Goal: Obtain resource: Download file/media

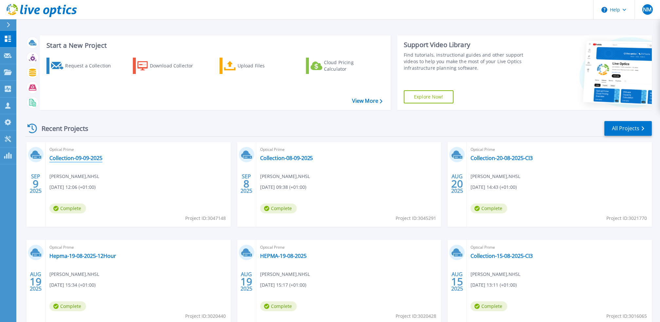
click at [93, 157] on link "Collection-09-09-2025" at bounding box center [75, 158] width 53 height 7
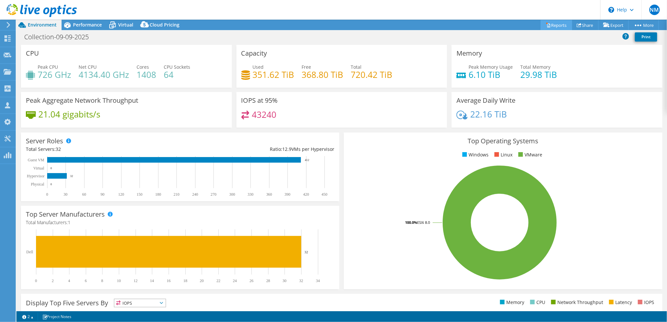
click at [556, 26] on link "Reports" at bounding box center [555, 25] width 31 height 10
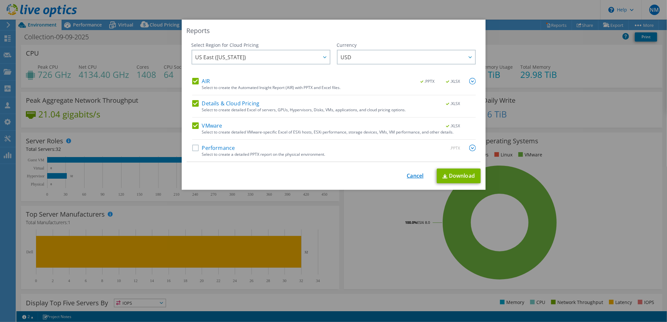
click at [407, 177] on link "Cancel" at bounding box center [415, 176] width 17 height 6
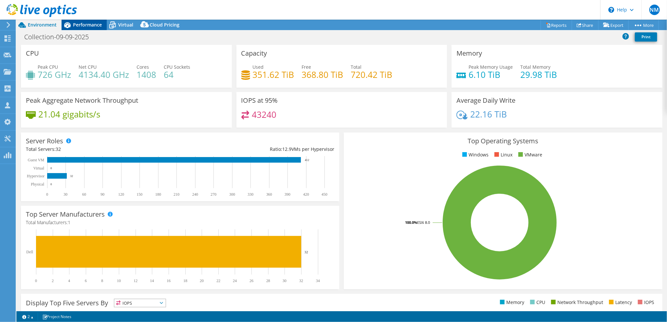
click at [86, 26] on span "Performance" at bounding box center [87, 25] width 29 height 6
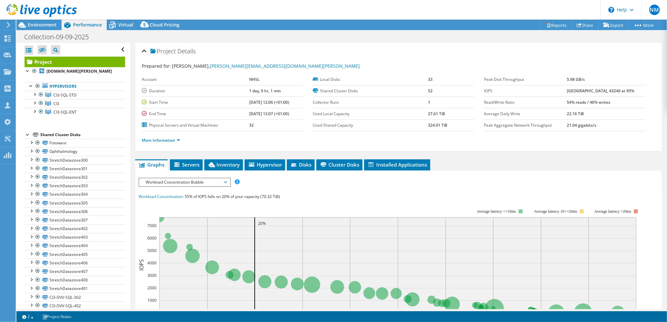
click at [224, 181] on span "Workload Concentration Bubble" at bounding box center [184, 182] width 84 height 8
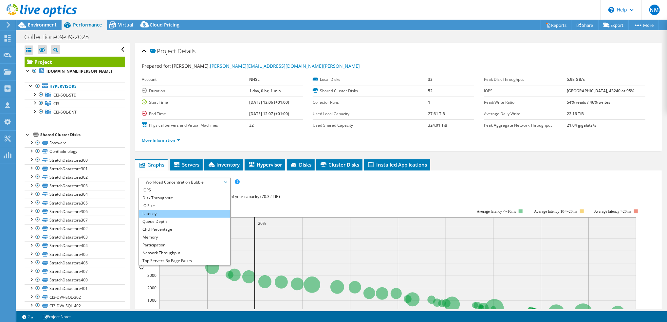
click at [168, 213] on li "Latency" at bounding box center [184, 214] width 91 height 8
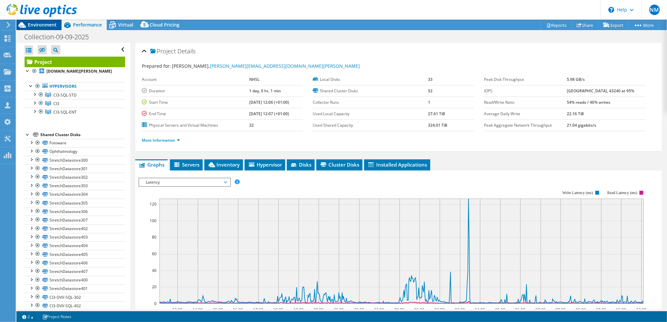
click at [44, 26] on span "Environment" at bounding box center [42, 25] width 29 height 6
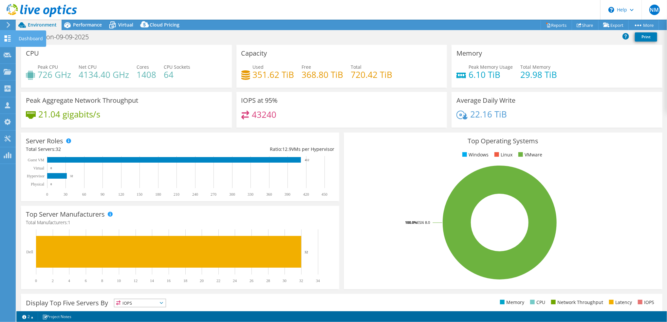
click at [9, 41] on use at bounding box center [8, 38] width 6 height 6
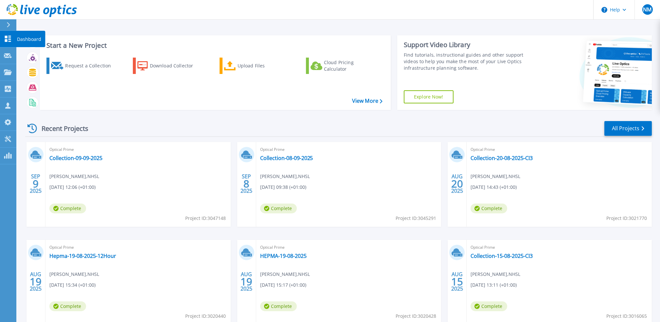
click at [5, 40] on icon at bounding box center [8, 39] width 6 height 6
click at [634, 132] on link "All Projects" at bounding box center [628, 128] width 47 height 15
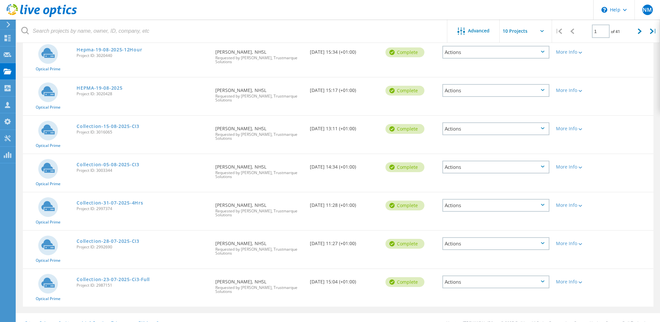
scroll to position [203, 0]
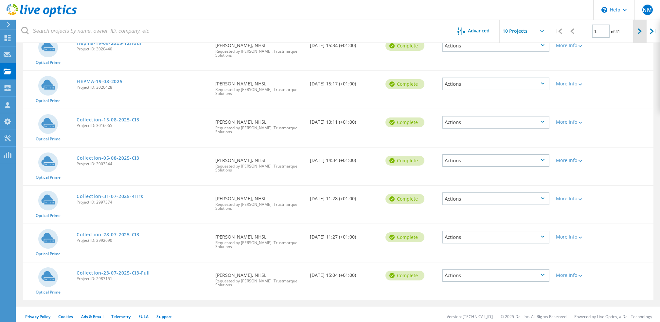
click at [635, 31] on div at bounding box center [639, 31] width 13 height 23
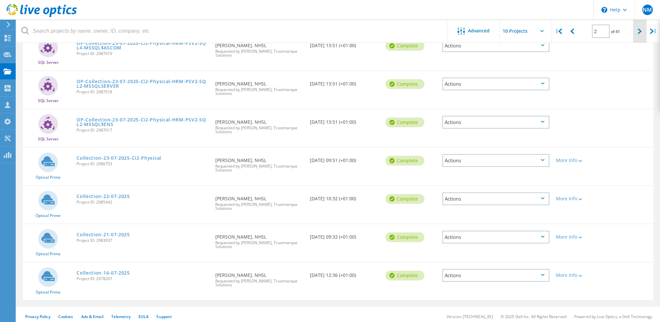
click at [634, 34] on div at bounding box center [639, 31] width 13 height 23
type input "3"
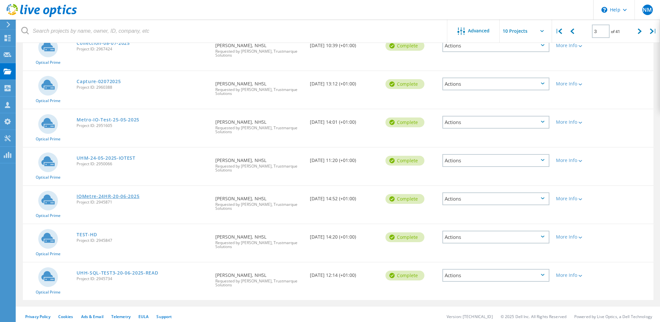
click at [132, 194] on link "IOMetre-24HR-20-06-2025" at bounding box center [108, 196] width 63 height 5
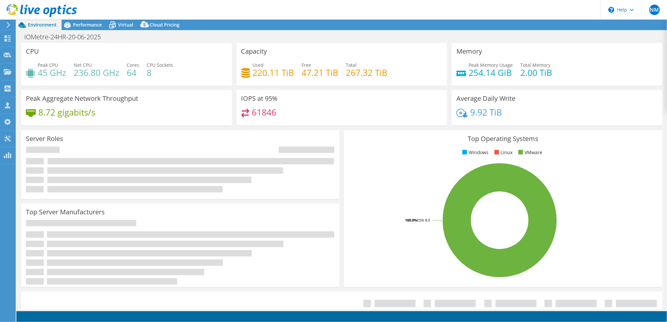
select select "EULondon"
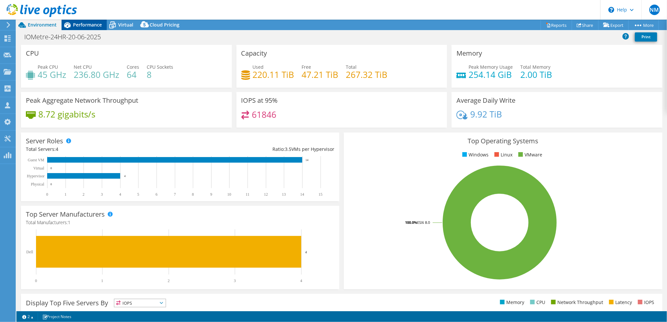
click at [98, 26] on span "Performance" at bounding box center [87, 25] width 29 height 6
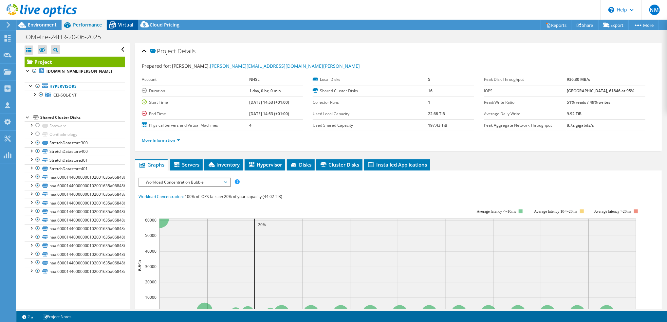
click at [129, 26] on span "Virtual" at bounding box center [125, 25] width 15 height 6
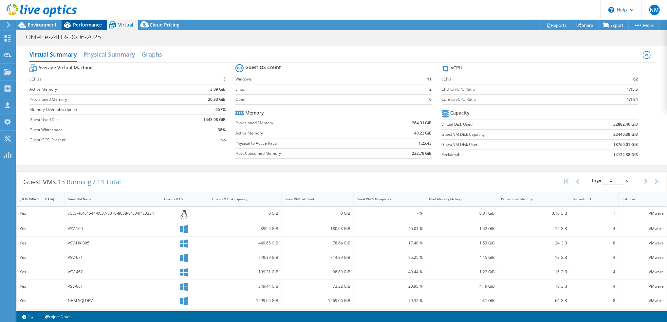
click at [90, 20] on div "Performance" at bounding box center [84, 25] width 45 height 10
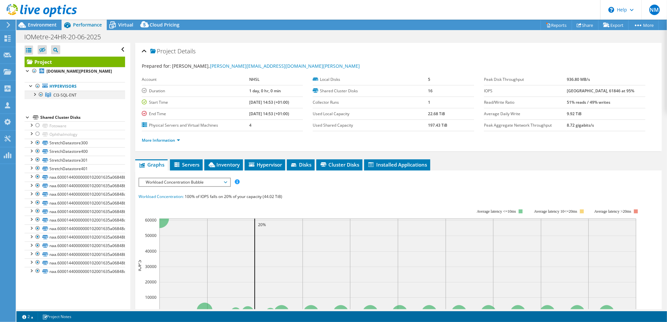
click at [32, 97] on div at bounding box center [34, 94] width 7 height 7
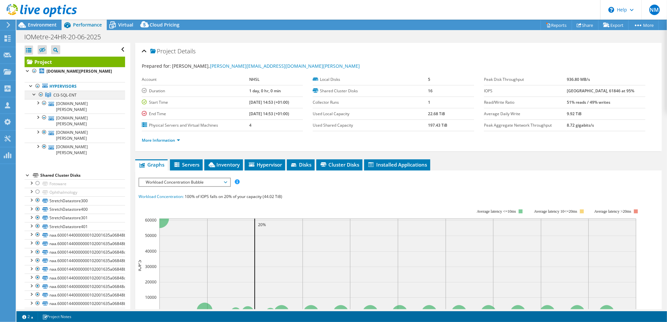
click at [35, 97] on div at bounding box center [34, 94] width 7 height 7
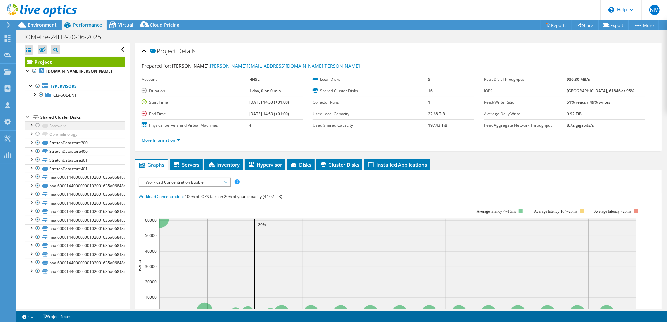
click at [37, 129] on div at bounding box center [37, 125] width 7 height 8
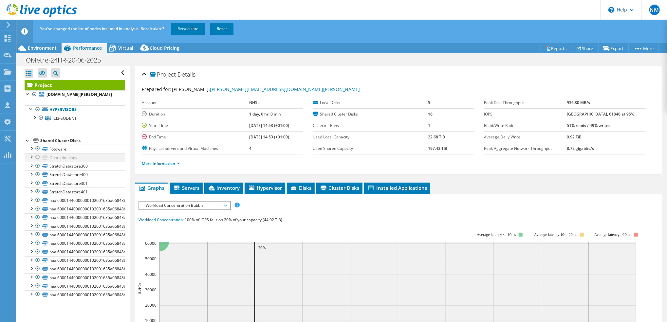
click at [36, 161] on div at bounding box center [37, 157] width 7 height 8
click at [194, 27] on link "Recalculate" at bounding box center [188, 29] width 34 height 12
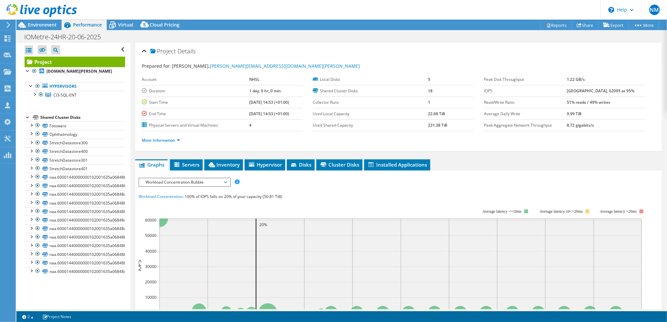
click at [214, 182] on span "Workload Concentration Bubble" at bounding box center [184, 182] width 84 height 8
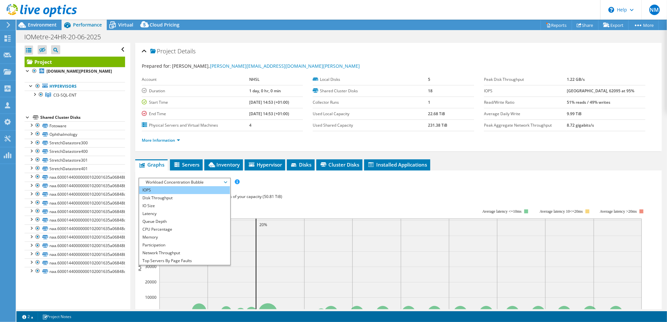
click at [169, 189] on li "IOPS" at bounding box center [184, 190] width 91 height 8
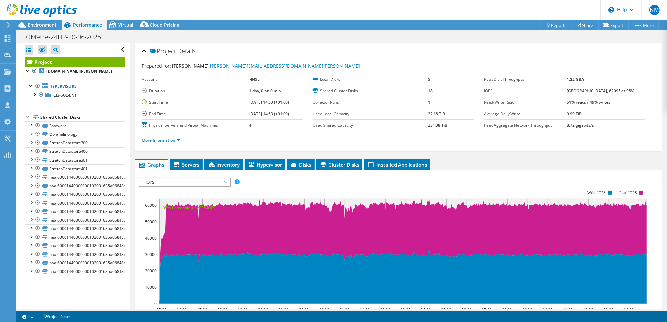
click at [221, 183] on span "IOPS" at bounding box center [184, 182] width 84 height 8
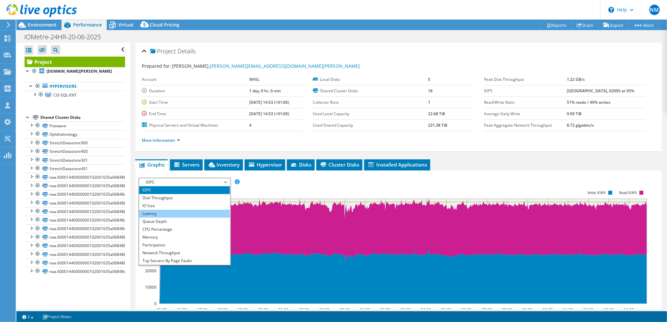
click at [176, 210] on li "Latency" at bounding box center [184, 214] width 91 height 8
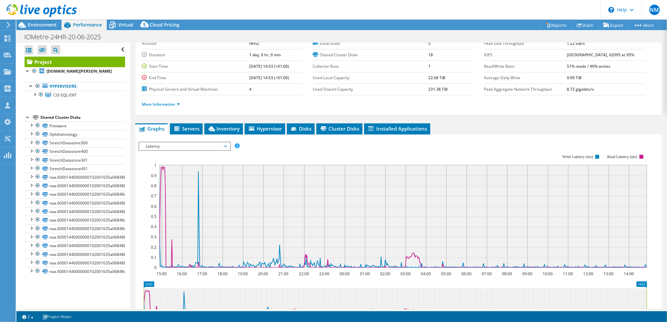
scroll to position [87, 0]
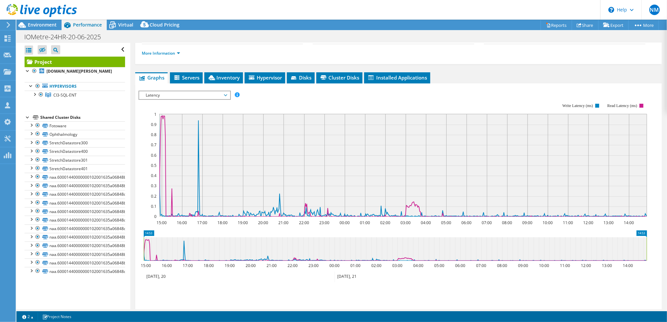
click at [223, 94] on span "Latency" at bounding box center [184, 95] width 84 height 8
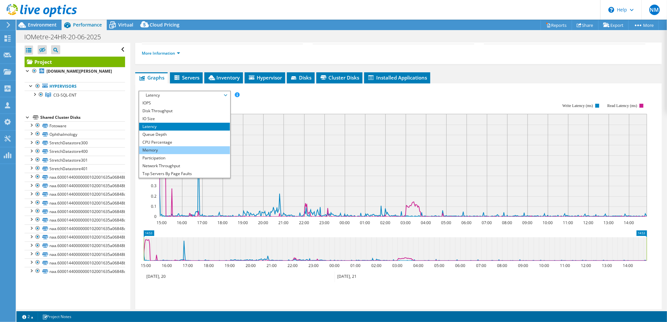
click at [184, 149] on li "Memory" at bounding box center [184, 150] width 91 height 8
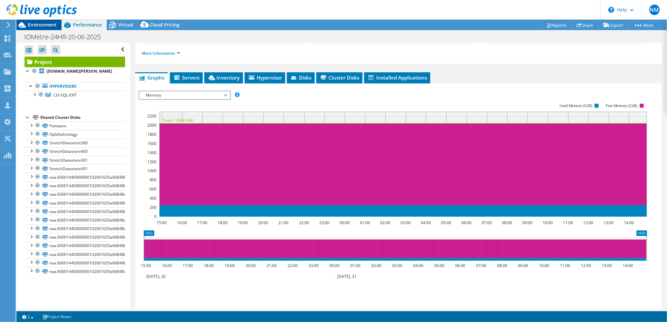
click at [33, 24] on span "Environment" at bounding box center [42, 25] width 29 height 6
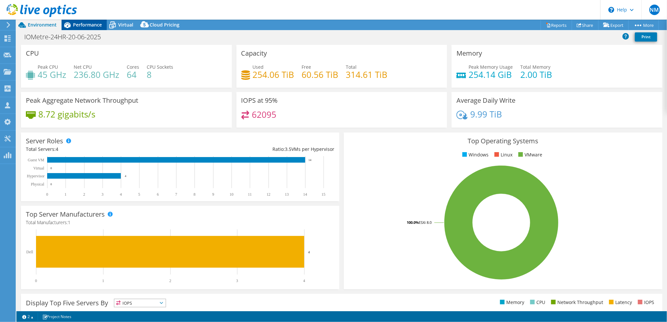
click at [88, 25] on span "Performance" at bounding box center [87, 25] width 29 height 6
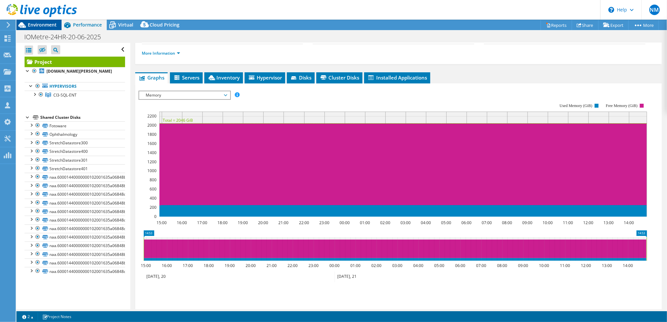
click at [35, 24] on span "Environment" at bounding box center [42, 25] width 29 height 6
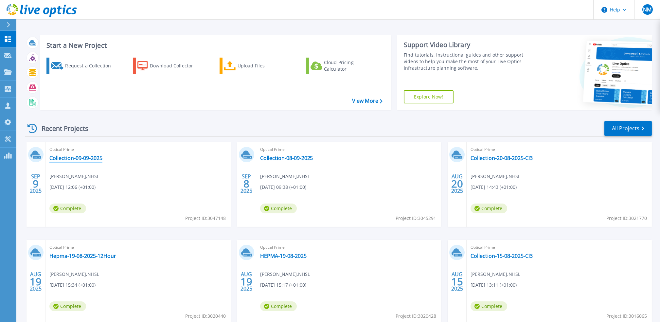
click at [91, 160] on link "Collection-09-09-2025" at bounding box center [75, 158] width 53 height 7
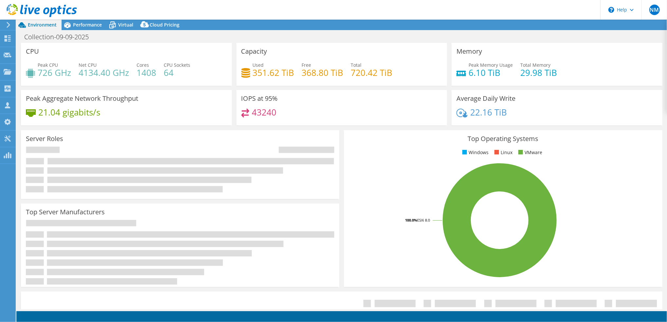
select select "USD"
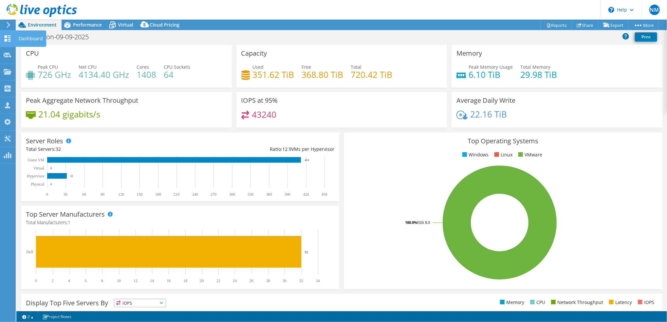
click at [9, 40] on use at bounding box center [8, 38] width 6 height 6
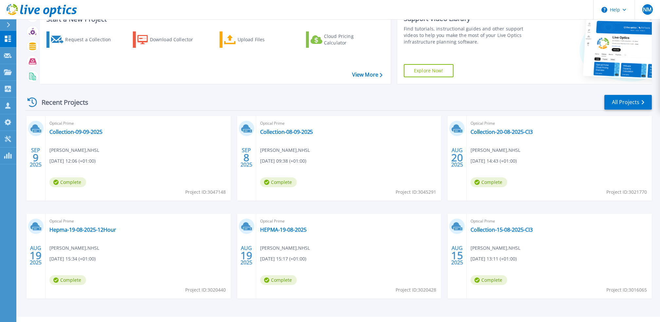
scroll to position [40, 0]
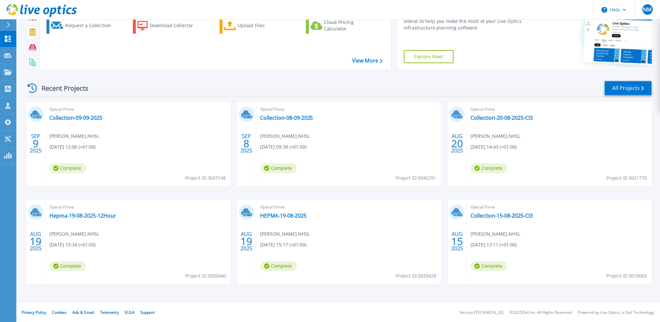
click at [632, 86] on link "All Projects" at bounding box center [628, 88] width 47 height 15
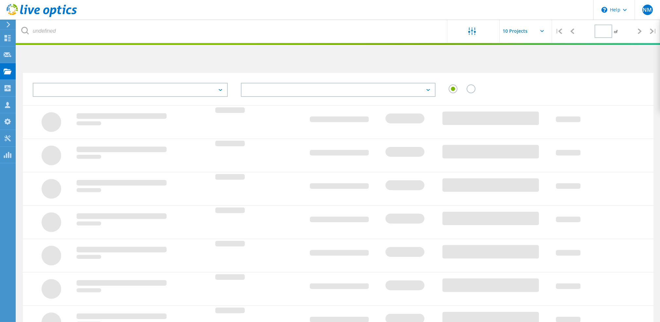
type input "3"
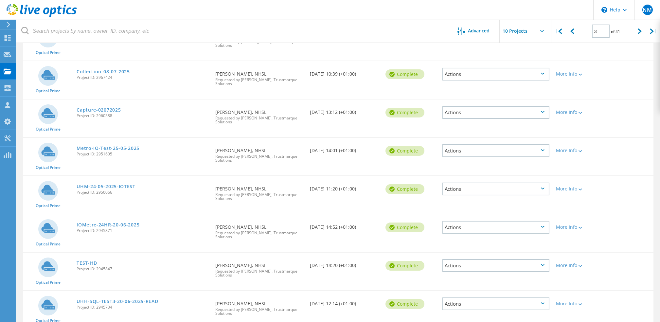
scroll to position [203, 0]
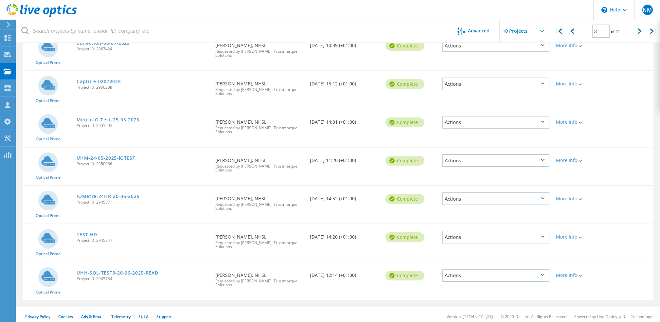
click at [130, 271] on link "UHH-SQL-TEST3-20-06-2025-READ" at bounding box center [118, 273] width 82 height 5
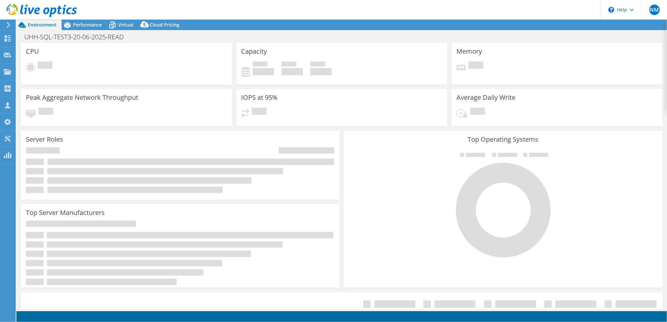
select select "USD"
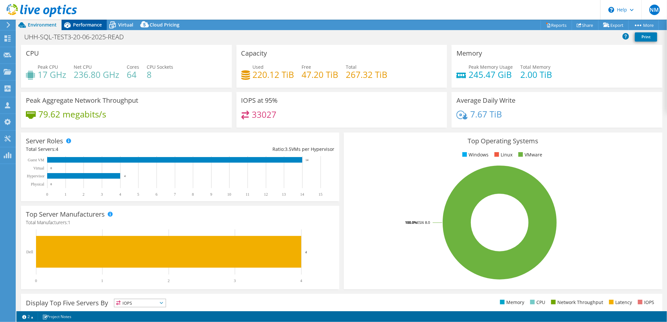
click at [86, 25] on span "Performance" at bounding box center [87, 25] width 29 height 6
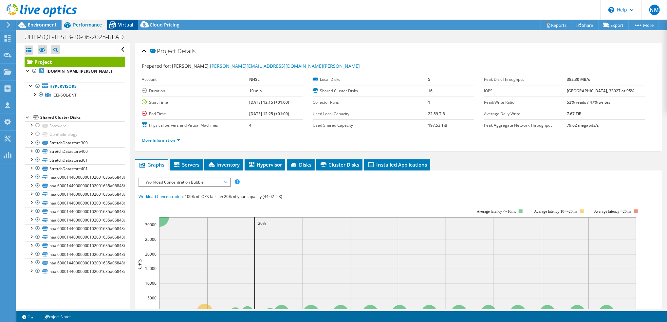
click at [120, 26] on span "Virtual" at bounding box center [125, 25] width 15 height 6
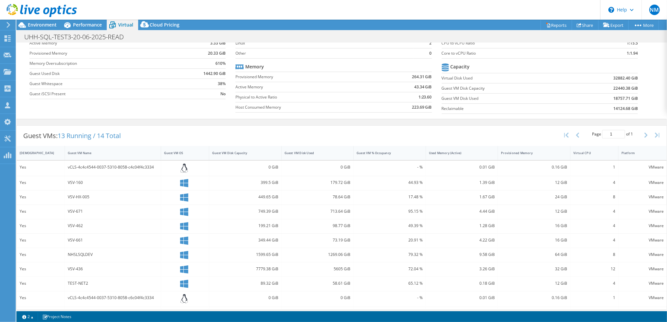
scroll to position [105, 0]
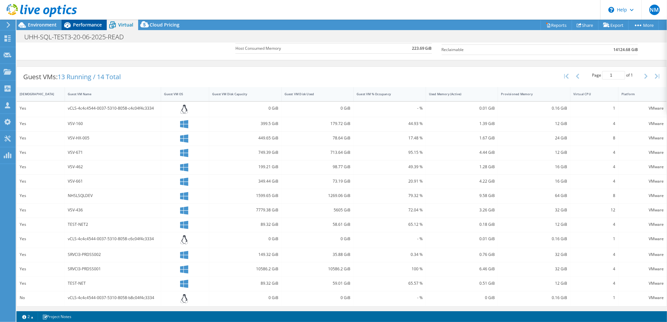
click at [81, 26] on span "Performance" at bounding box center [87, 25] width 29 height 6
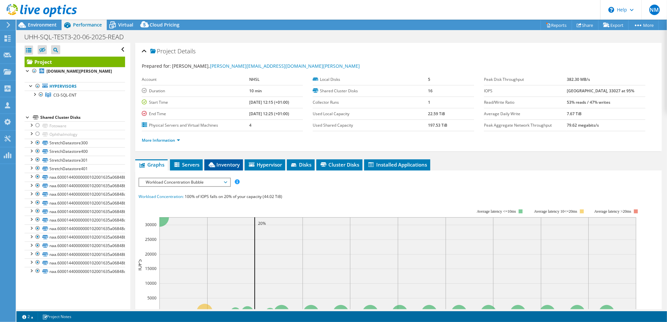
click at [226, 161] on span "Inventory" at bounding box center [224, 164] width 32 height 7
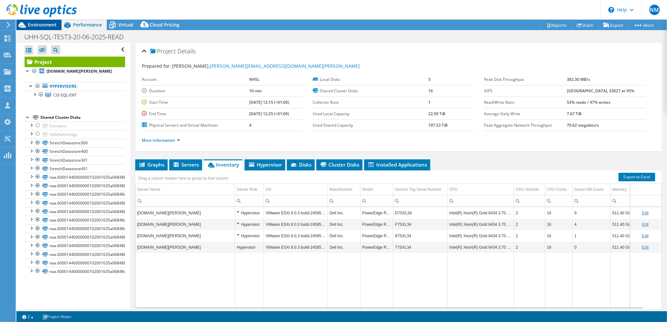
click at [46, 26] on span "Environment" at bounding box center [42, 25] width 29 height 6
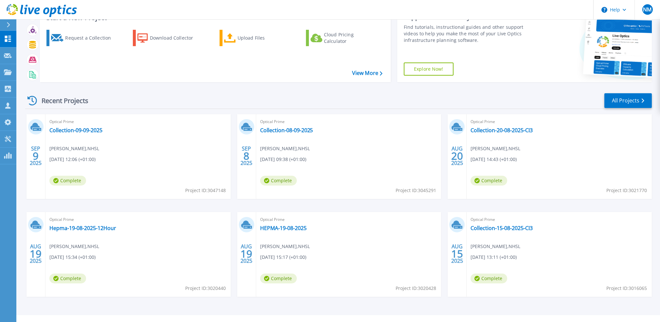
scroll to position [40, 0]
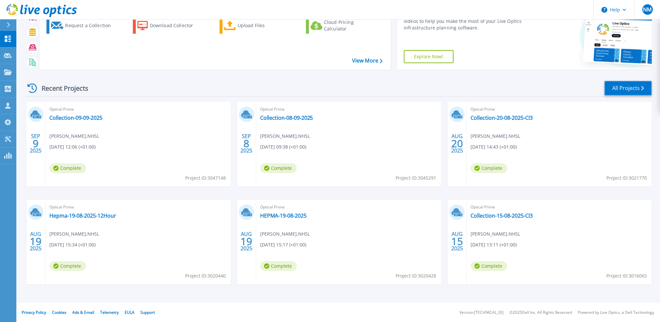
click at [625, 85] on link "All Projects" at bounding box center [628, 88] width 47 height 15
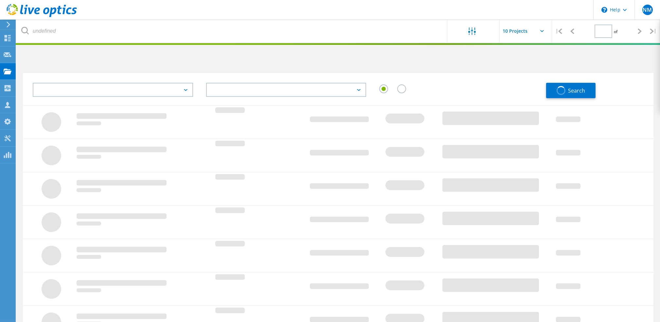
type input "3"
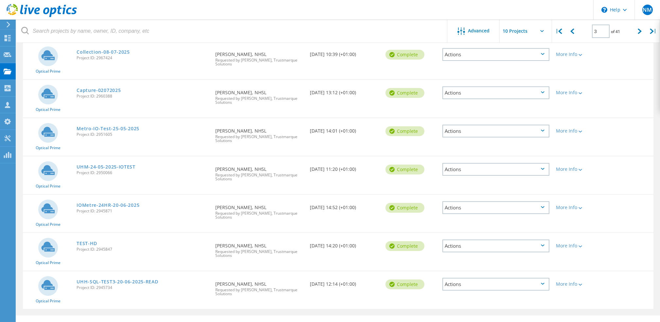
scroll to position [203, 0]
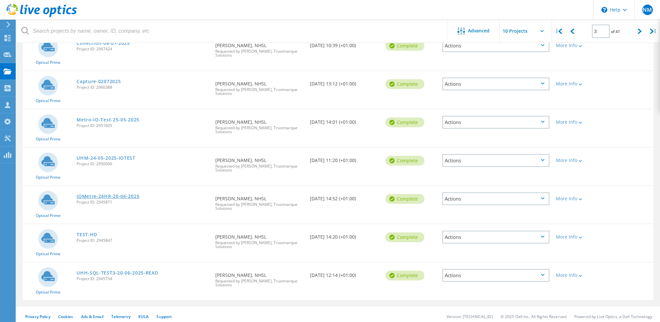
click at [121, 194] on link "IOMetre-24HR-20-06-2025" at bounding box center [108, 196] width 63 height 5
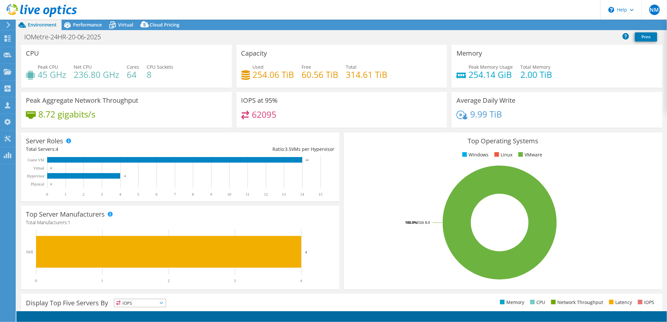
select select "EULondon"
select select "USD"
click at [83, 24] on span "Performance" at bounding box center [87, 25] width 29 height 6
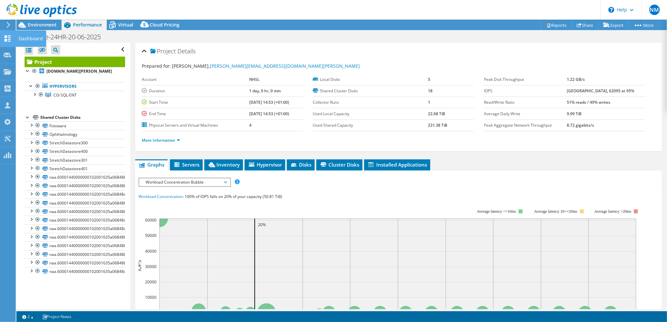
click at [7, 38] on icon at bounding box center [8, 38] width 8 height 6
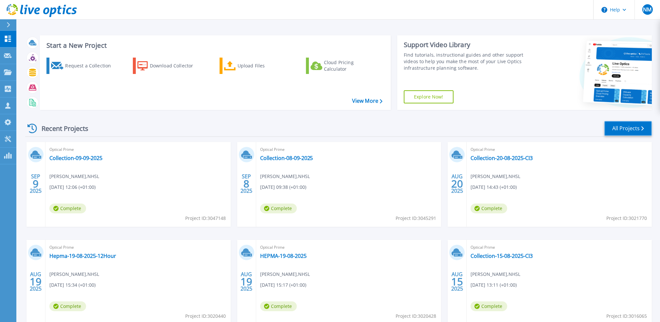
click at [629, 130] on link "All Projects" at bounding box center [628, 128] width 47 height 15
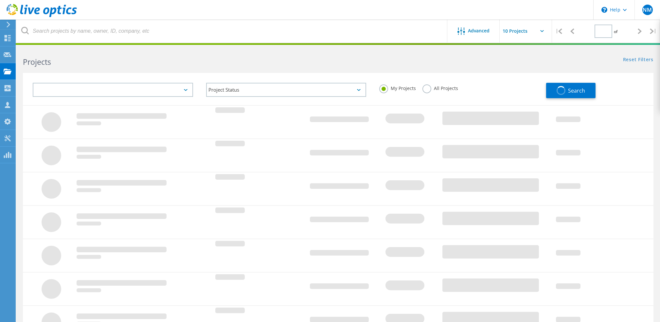
type input "3"
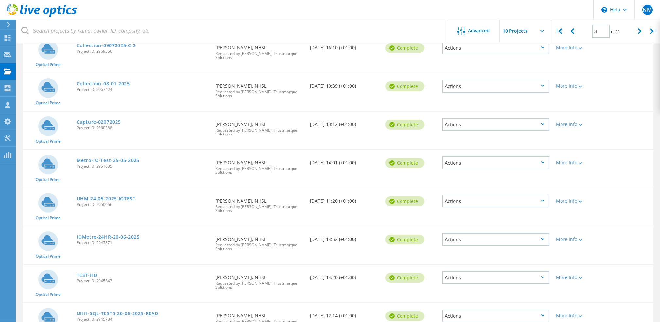
scroll to position [116, 0]
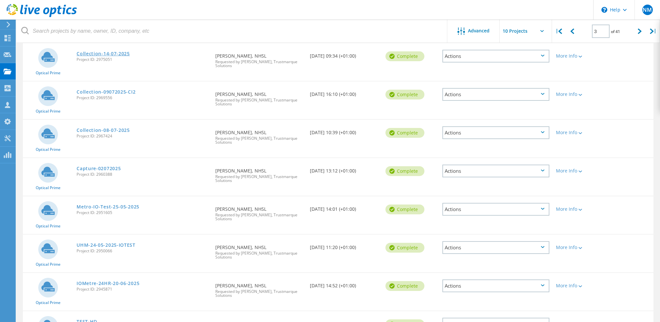
click at [105, 52] on link "Collection-14-07-2025" at bounding box center [103, 53] width 53 height 5
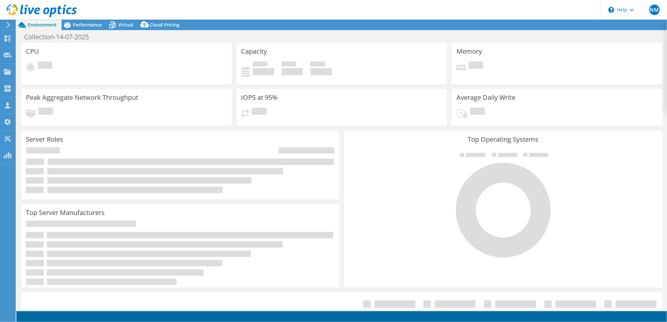
select select "EULondon"
select select "GBP"
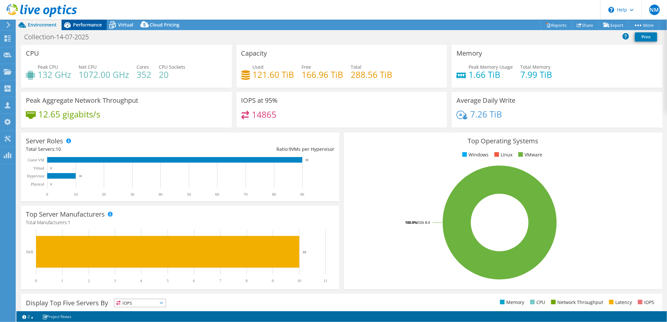
click at [85, 26] on span "Performance" at bounding box center [87, 25] width 29 height 6
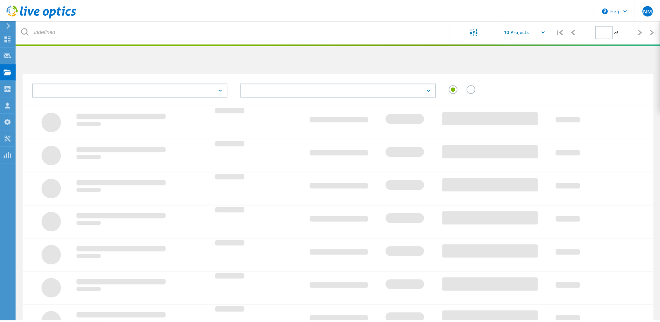
scroll to position [116, 0]
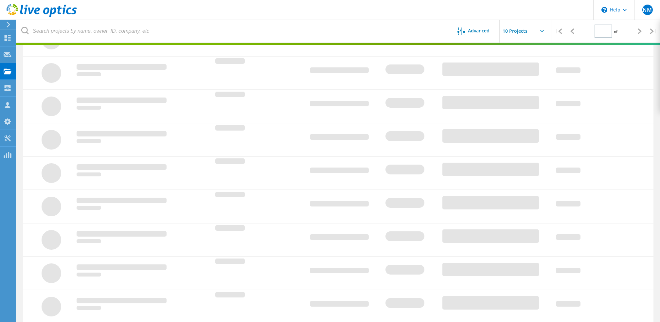
type input "3"
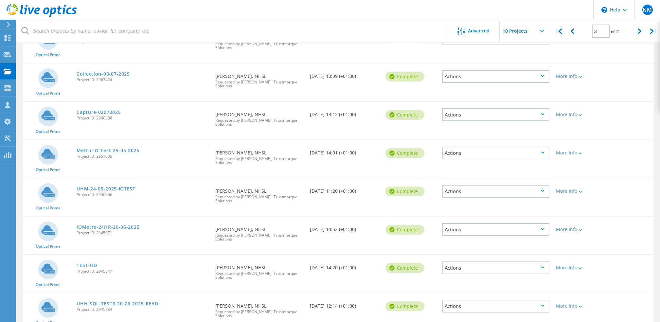
scroll to position [203, 0]
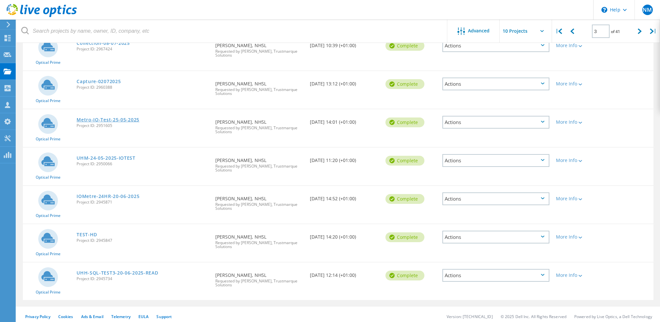
click at [116, 118] on link "Metro-IO-Test-25-05-2025" at bounding box center [108, 120] width 63 height 5
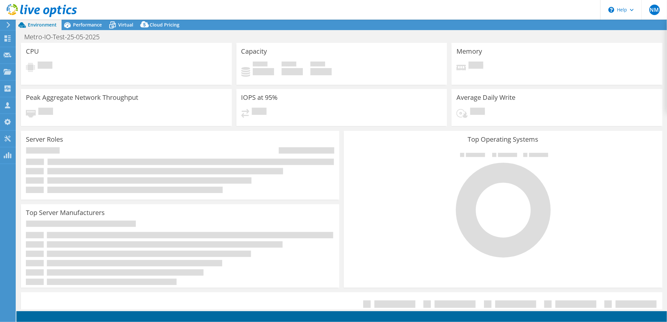
select select "USD"
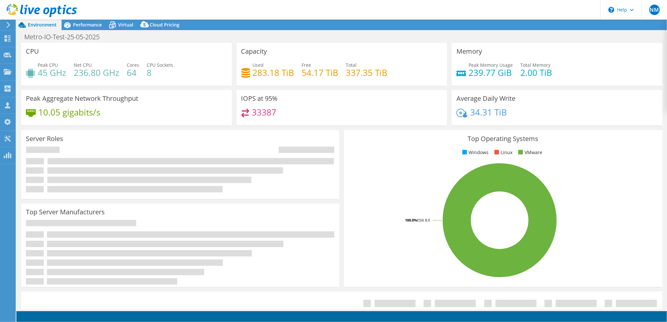
select select "EULondon"
select select "GBP"
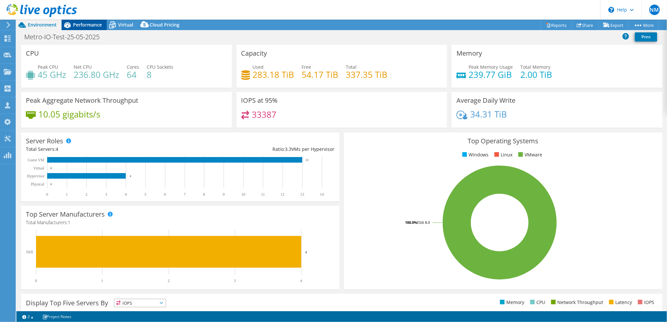
click at [89, 27] on span "Performance" at bounding box center [87, 25] width 29 height 6
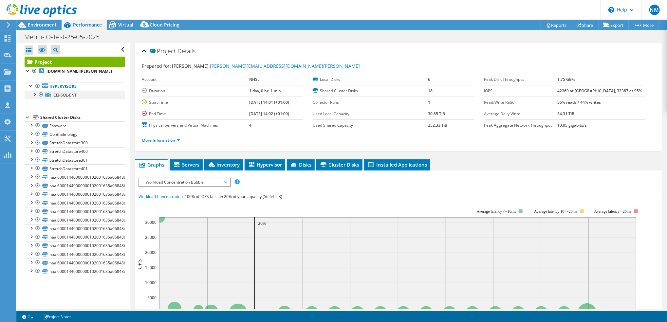
click at [35, 97] on div at bounding box center [34, 94] width 7 height 7
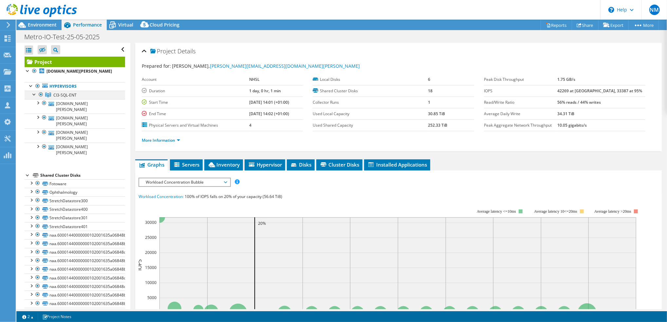
click at [35, 97] on div at bounding box center [34, 94] width 7 height 7
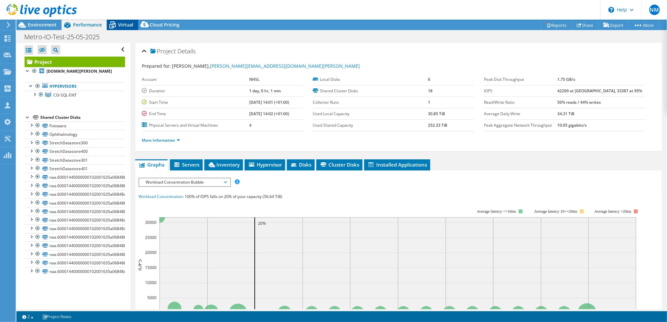
click at [125, 29] on div "Virtual" at bounding box center [122, 25] width 31 height 10
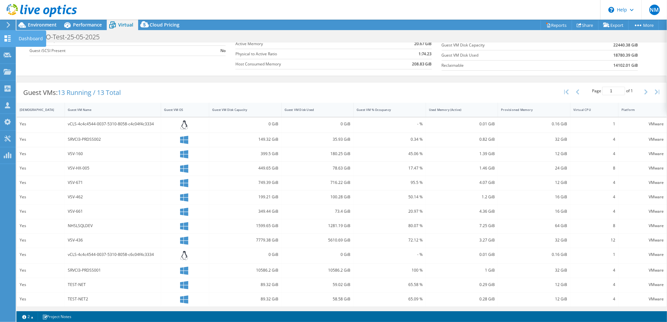
click at [4, 41] on icon at bounding box center [8, 38] width 8 height 6
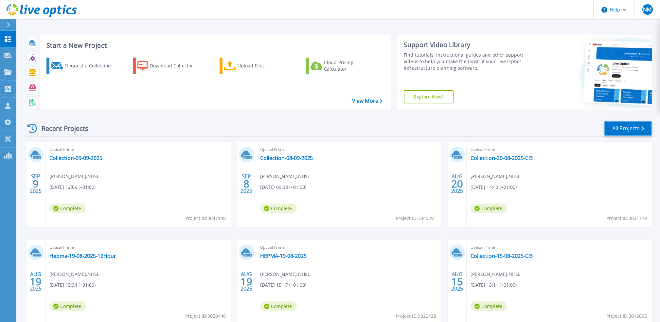
click at [626, 128] on link "All Projects" at bounding box center [628, 128] width 47 height 15
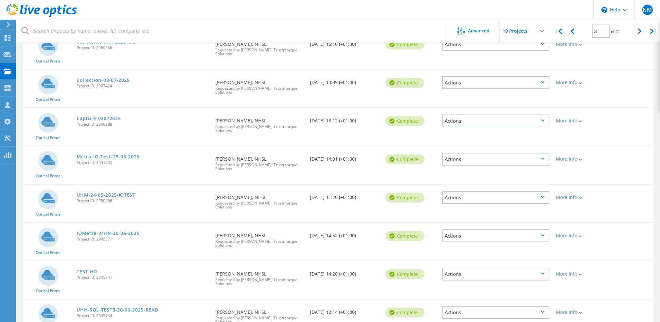
scroll to position [203, 0]
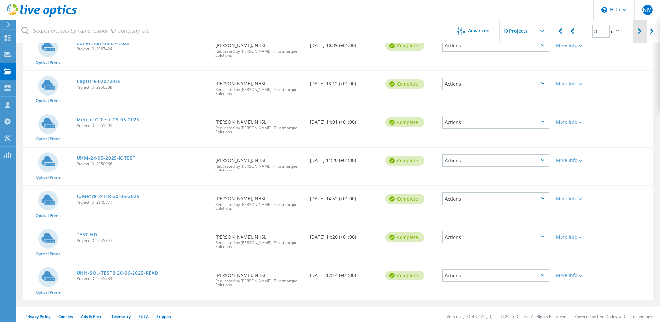
click at [637, 33] on div at bounding box center [639, 31] width 13 height 23
type input "4"
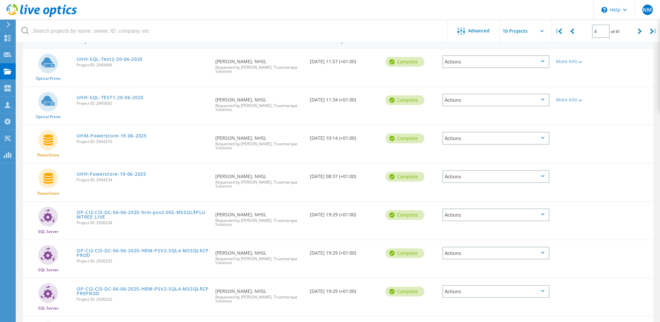
scroll to position [28, 0]
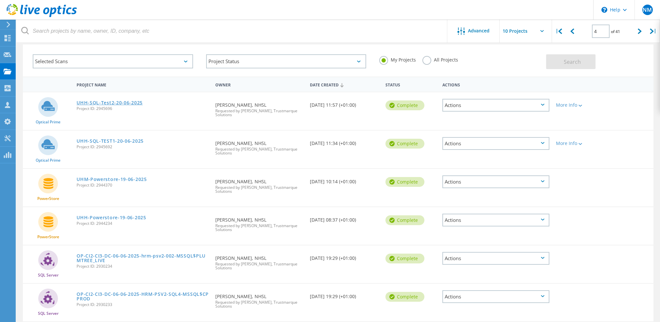
click at [96, 100] on link "UHH-SQL-Test2-20-06-2025" at bounding box center [110, 102] width 66 height 5
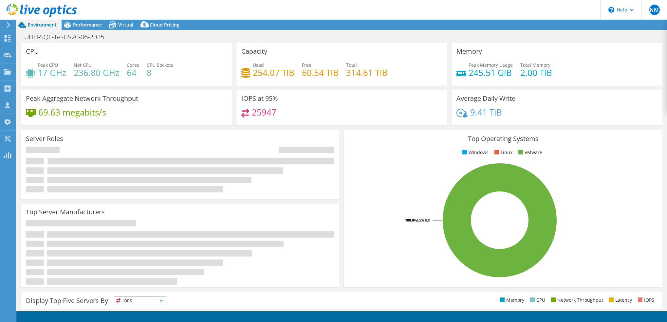
select select "USD"
click at [84, 25] on span "Performance" at bounding box center [87, 25] width 29 height 6
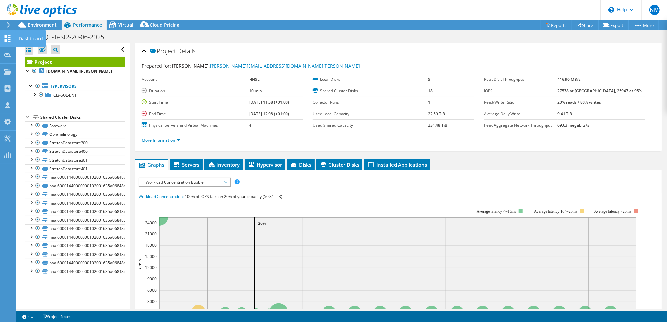
click at [17, 40] on div "Dashboard" at bounding box center [30, 38] width 31 height 16
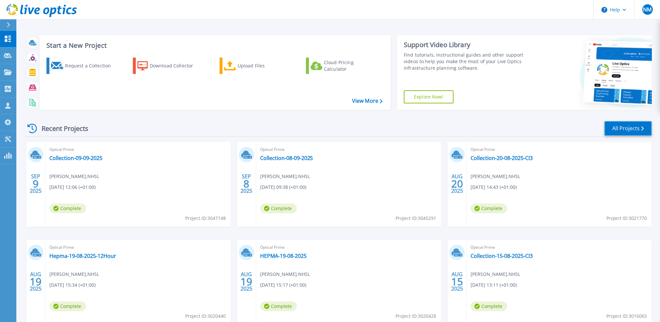
click at [628, 129] on link "All Projects" at bounding box center [628, 128] width 47 height 15
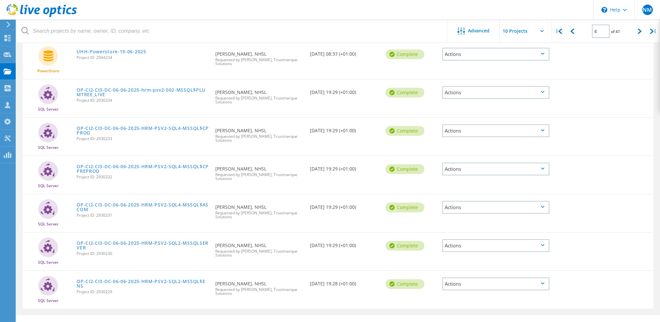
scroll to position [203, 0]
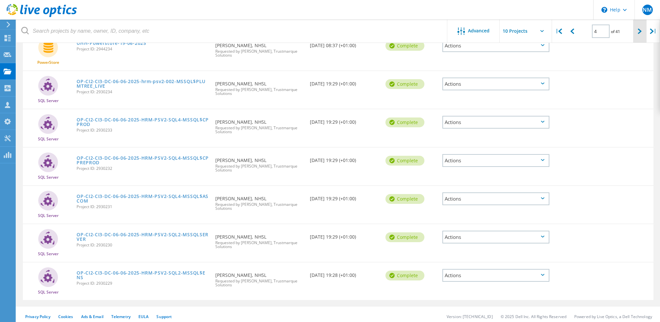
click at [640, 31] on icon at bounding box center [640, 31] width 4 height 6
type input "5"
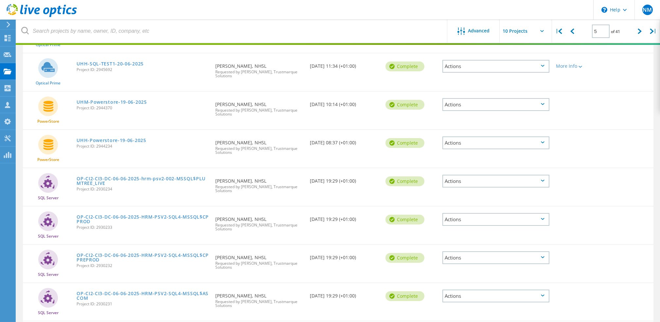
scroll to position [28, 0]
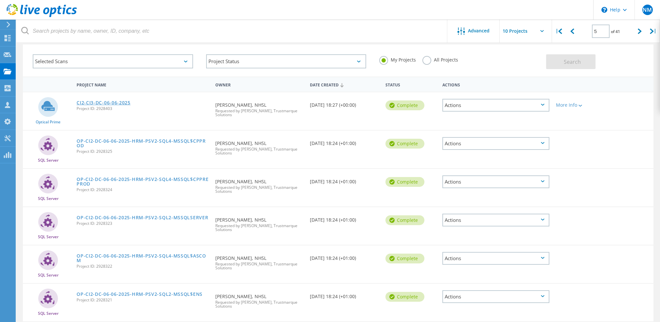
click at [100, 100] on link "CI2-CI3-DC-06-06-2025" at bounding box center [104, 102] width 54 height 5
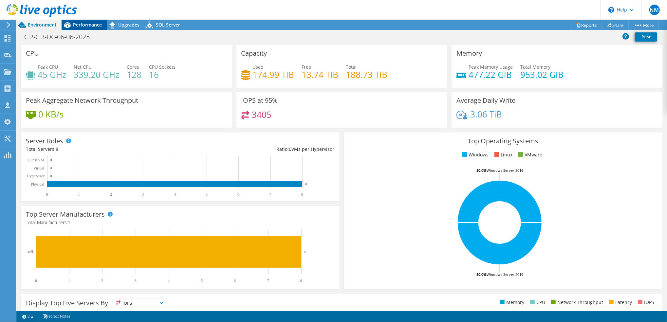
click at [86, 27] on span "Performance" at bounding box center [87, 25] width 29 height 6
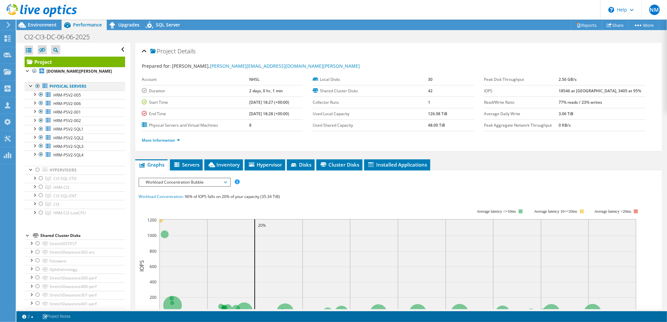
click at [37, 90] on div at bounding box center [37, 86] width 7 height 8
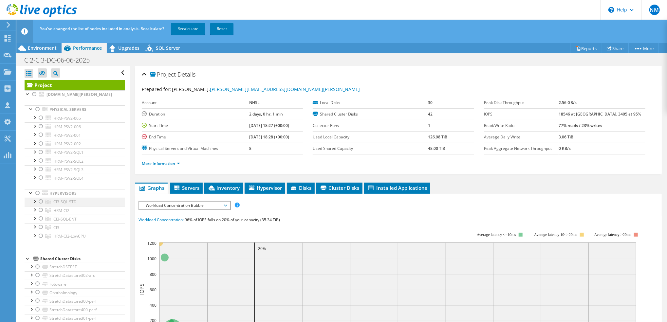
click at [40, 206] on div at bounding box center [41, 202] width 7 height 8
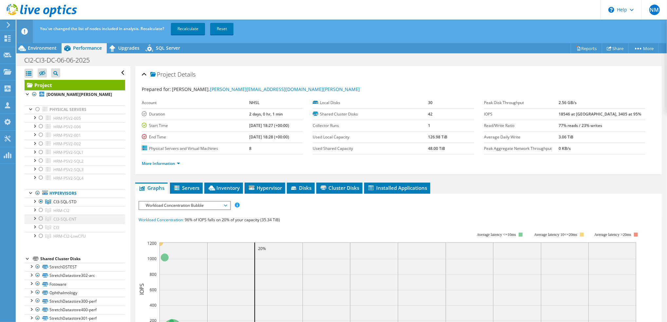
click at [41, 223] on div at bounding box center [41, 219] width 7 height 8
click at [196, 27] on link "Recalculate" at bounding box center [188, 29] width 34 height 12
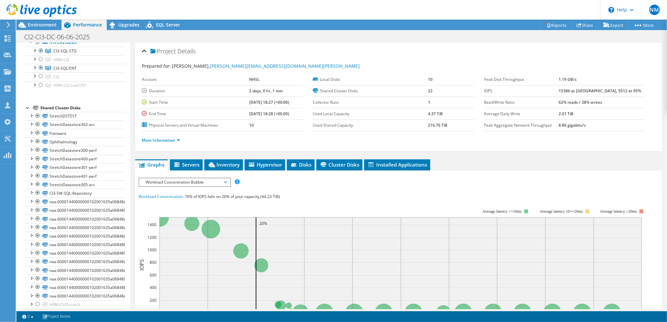
scroll to position [131, 0]
click at [221, 164] on span "Inventory" at bounding box center [224, 164] width 32 height 7
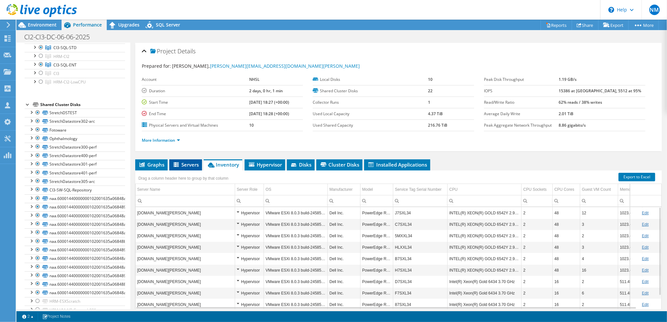
click at [190, 166] on span "Servers" at bounding box center [186, 164] width 26 height 7
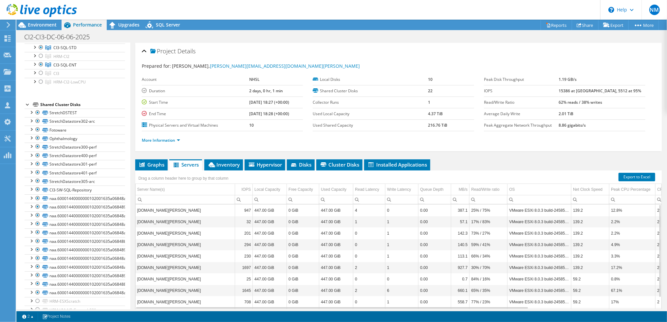
click at [266, 158] on div "Project Details Prepared for: David Craig, David.Craig2@lanarkshire.scot.nhs.uk…" at bounding box center [398, 189] width 536 height 292
click at [266, 164] on span "Hypervisor" at bounding box center [265, 164] width 34 height 7
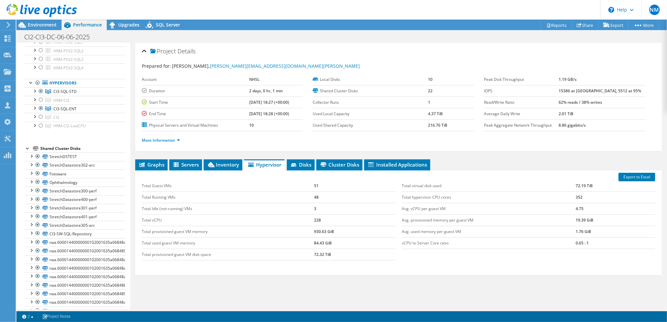
scroll to position [0, 0]
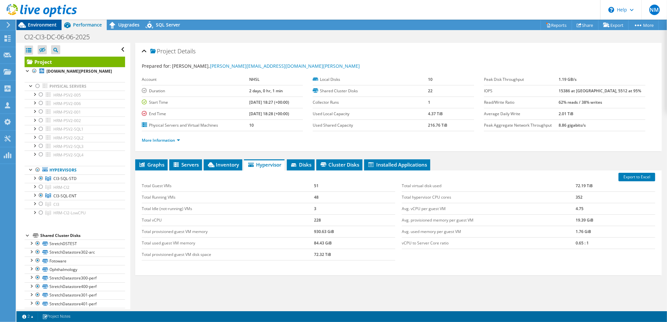
click at [46, 26] on span "Environment" at bounding box center [42, 25] width 29 height 6
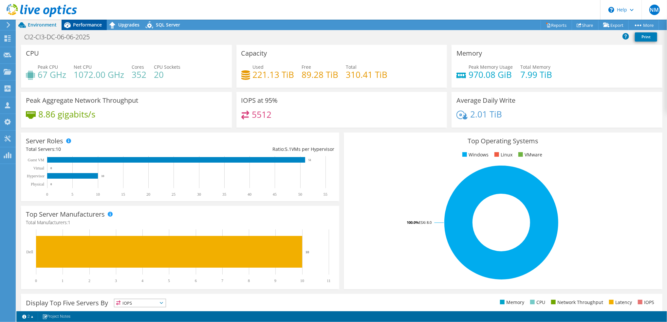
click at [88, 22] on span "Performance" at bounding box center [87, 25] width 29 height 6
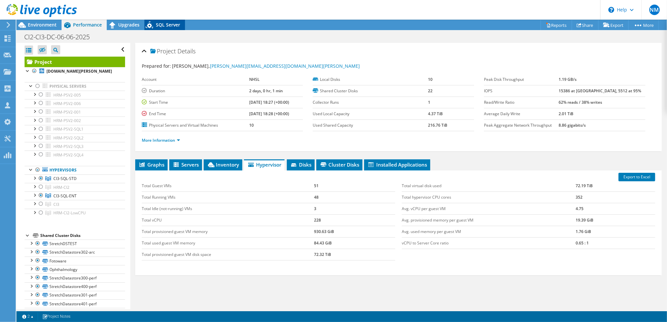
click at [163, 24] on span "SQL Server" at bounding box center [168, 25] width 24 height 6
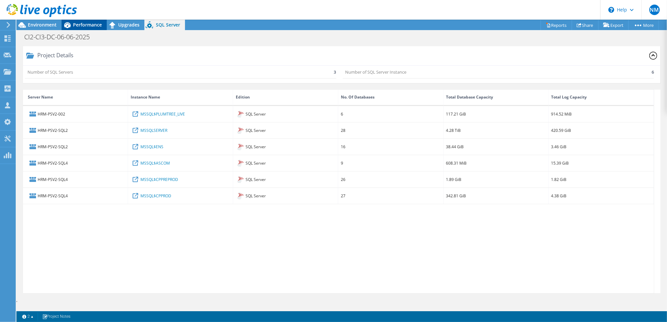
click at [80, 22] on span "Performance" at bounding box center [87, 25] width 29 height 6
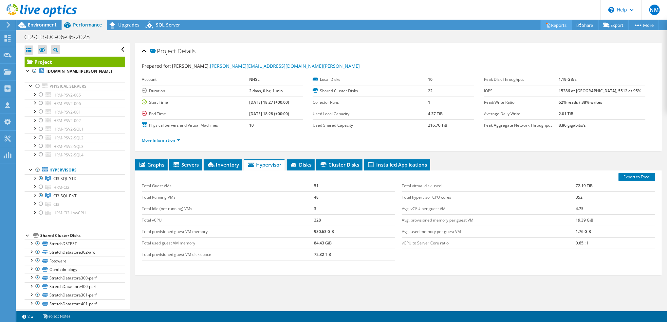
click at [554, 23] on link "Reports" at bounding box center [555, 25] width 31 height 10
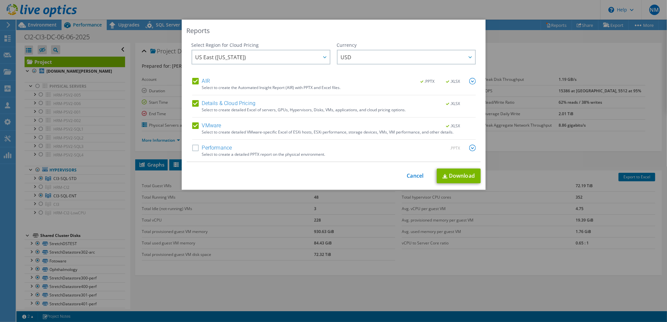
click at [192, 148] on label "Performance" at bounding box center [212, 148] width 40 height 7
click at [0, 0] on input "Performance" at bounding box center [0, 0] width 0 height 0
click at [469, 149] on img at bounding box center [472, 148] width 7 height 7
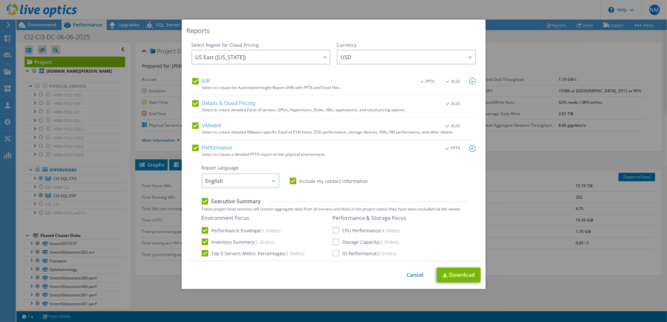
click at [333, 231] on label "CPU Performance (4 Slides)" at bounding box center [367, 230] width 68 height 7
click at [0, 0] on input "CPU Performance (4 Slides)" at bounding box center [0, 0] width 0 height 0
click at [336, 243] on label "Storage Capacity (2 Slides)" at bounding box center [366, 242] width 66 height 7
click at [0, 0] on input "Storage Capacity (2 Slides)" at bounding box center [0, 0] width 0 height 0
click at [333, 254] on label "IO Performance (5 Slides)" at bounding box center [365, 253] width 64 height 7
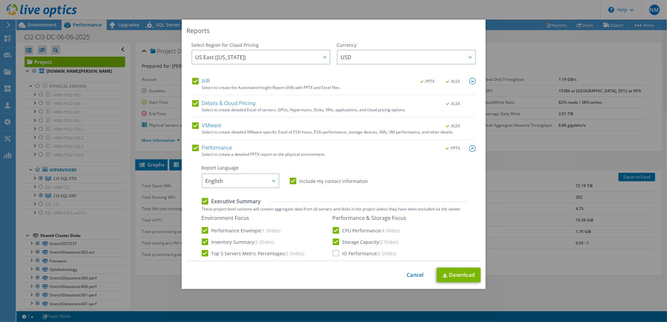
click at [0, 0] on input "IO Performance (5 Slides)" at bounding box center [0, 0] width 0 height 0
click at [462, 272] on link "Download" at bounding box center [459, 275] width 44 height 15
click at [410, 274] on link "Cancel" at bounding box center [415, 275] width 17 height 6
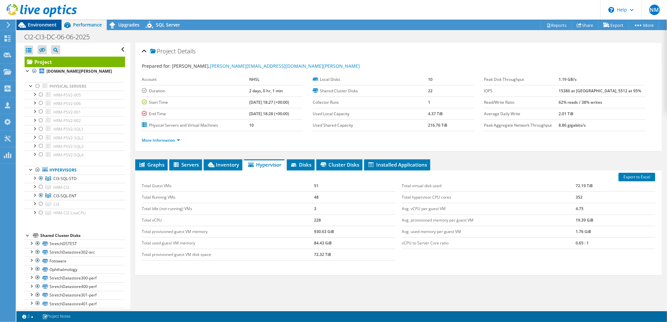
click at [48, 24] on span "Environment" at bounding box center [42, 25] width 29 height 6
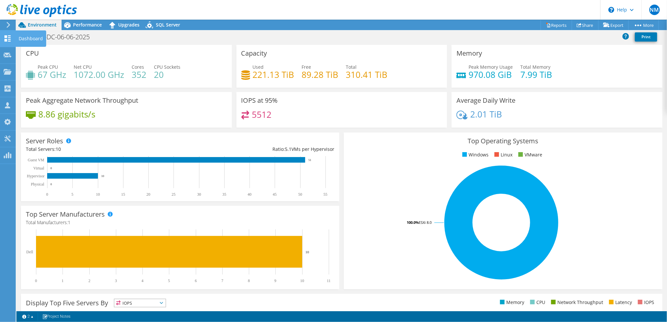
click at [6, 40] on use at bounding box center [8, 38] width 6 height 6
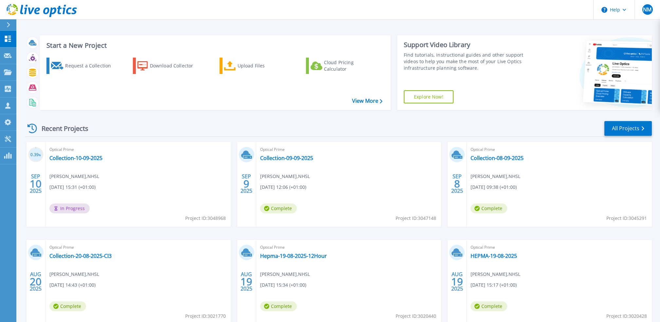
scroll to position [40, 0]
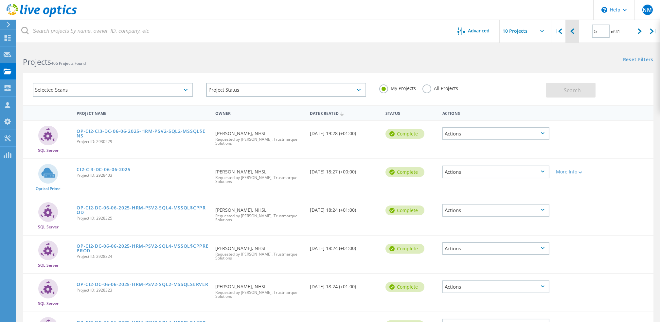
click at [571, 30] on div at bounding box center [572, 31] width 13 height 23
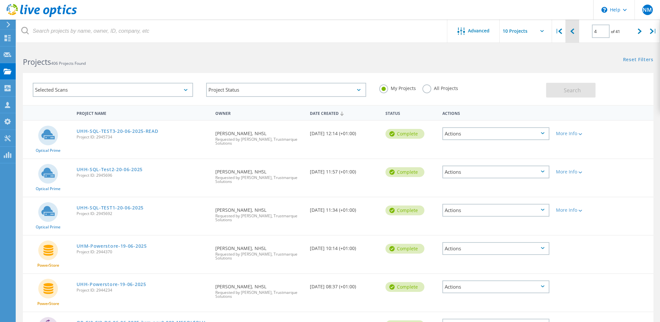
click at [570, 29] on div at bounding box center [572, 31] width 13 height 23
type input "3"
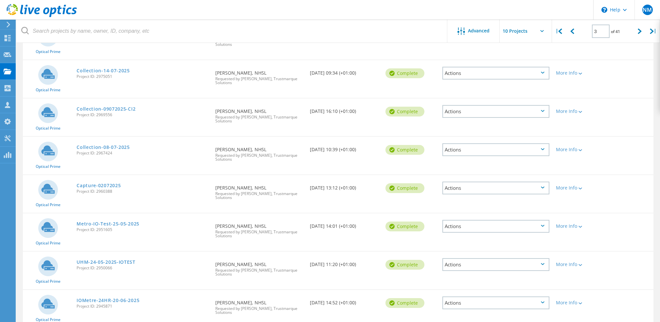
scroll to position [203, 0]
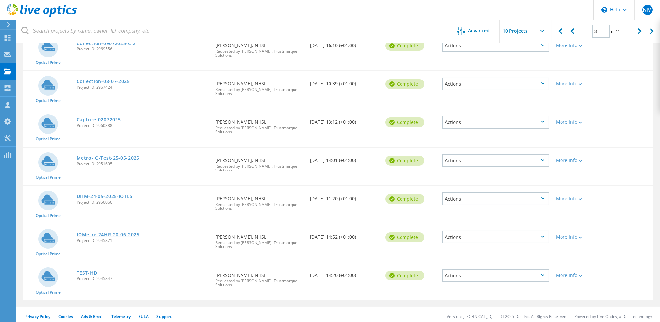
click at [120, 232] on link "IOMetre-24HR-20-06-2025" at bounding box center [108, 234] width 63 height 5
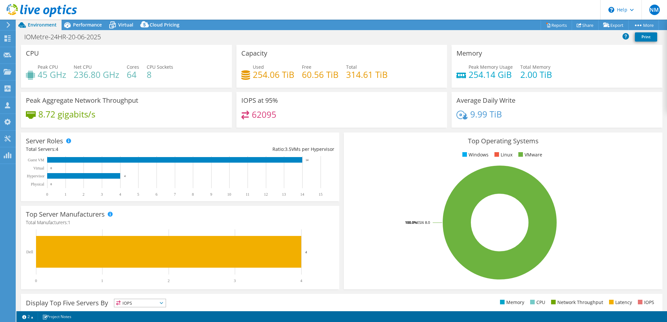
select select "EULondon"
select select "USD"
click at [87, 27] on span "Performance" at bounding box center [87, 25] width 29 height 6
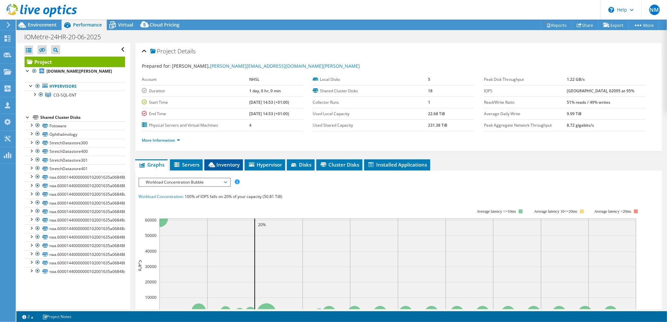
click at [233, 162] on span "Inventory" at bounding box center [224, 164] width 32 height 7
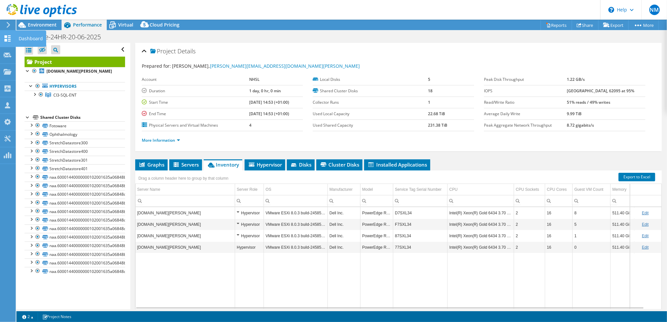
click at [11, 37] on icon at bounding box center [8, 38] width 8 height 6
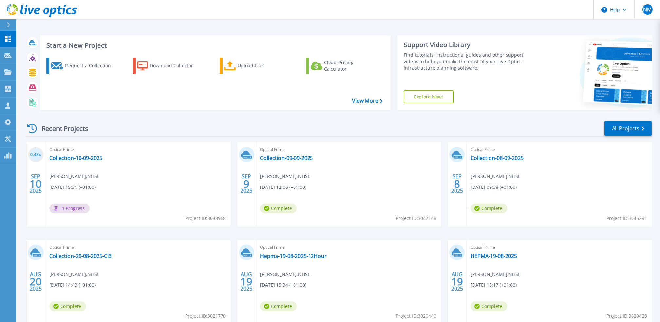
scroll to position [40, 0]
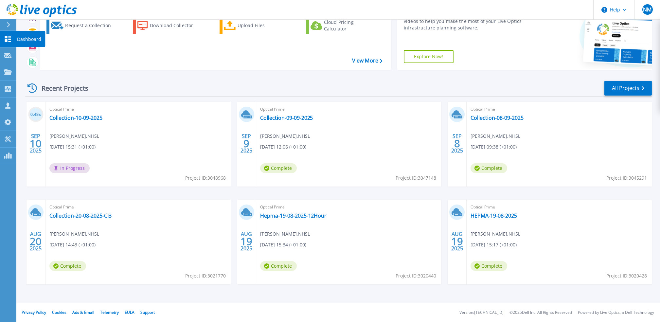
click at [11, 40] on icon at bounding box center [8, 39] width 8 height 6
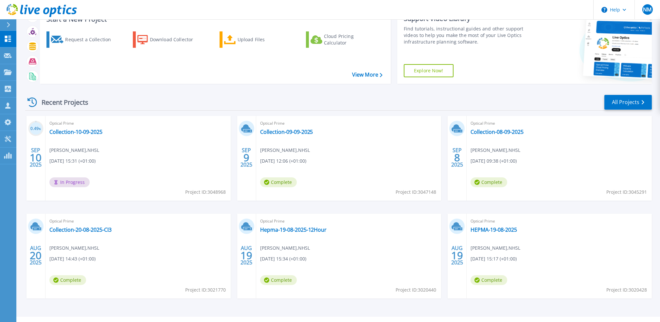
scroll to position [40, 0]
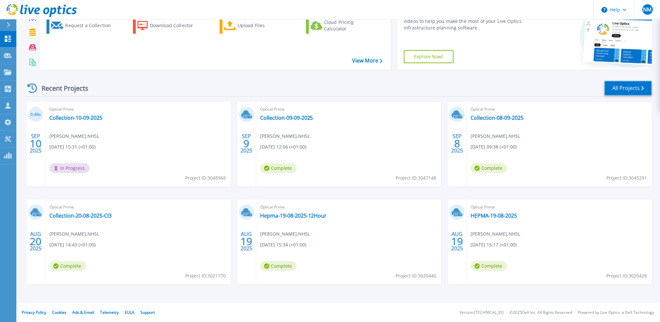
click at [625, 86] on link "All Projects" at bounding box center [628, 88] width 47 height 15
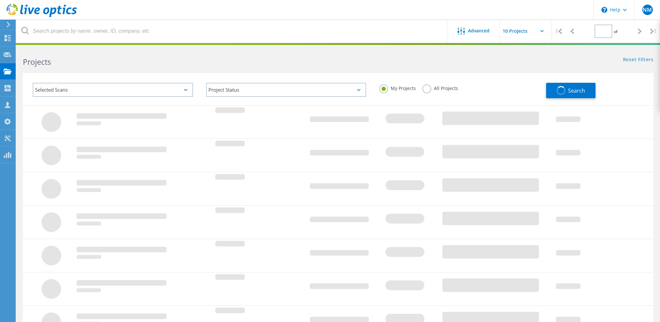
type input "3"
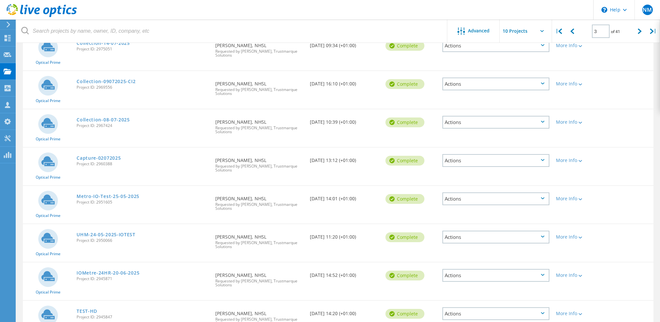
scroll to position [203, 0]
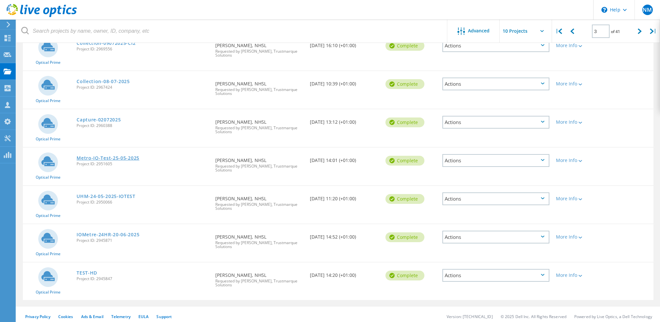
click at [108, 156] on link "Metro-IO-Test-25-05-2025" at bounding box center [108, 158] width 63 height 5
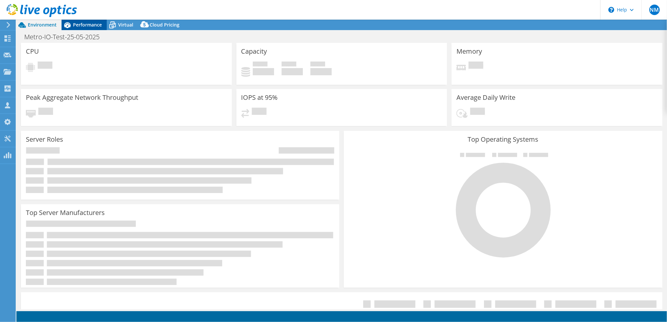
click at [87, 24] on span "Performance" at bounding box center [87, 25] width 29 height 6
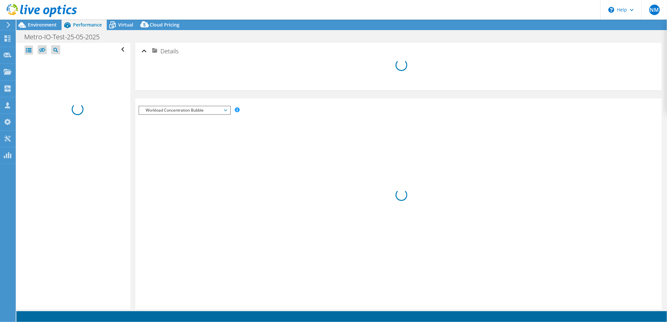
select select "EULondon"
select select "GBP"
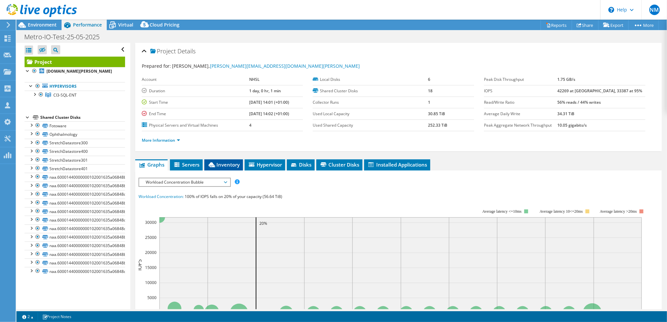
click at [230, 165] on span "Inventory" at bounding box center [224, 164] width 32 height 7
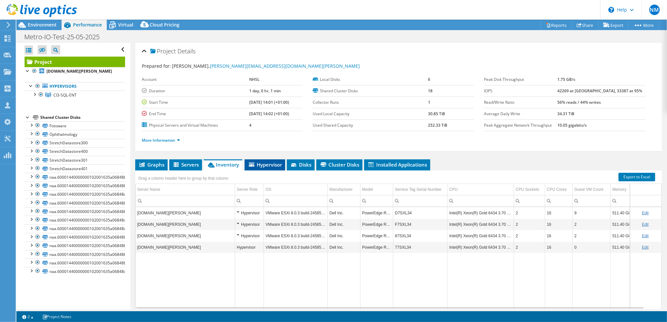
click at [269, 166] on span "Hypervisor" at bounding box center [265, 164] width 34 height 7
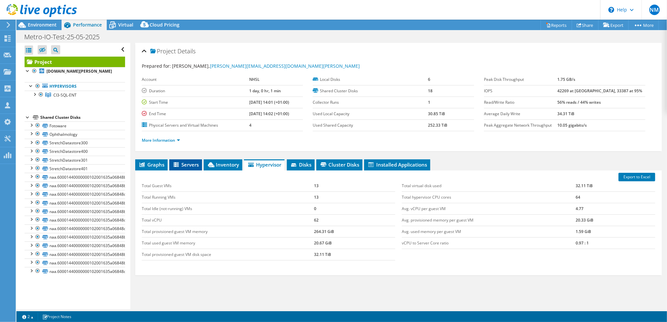
click at [176, 164] on icon at bounding box center [175, 164] width 5 height 5
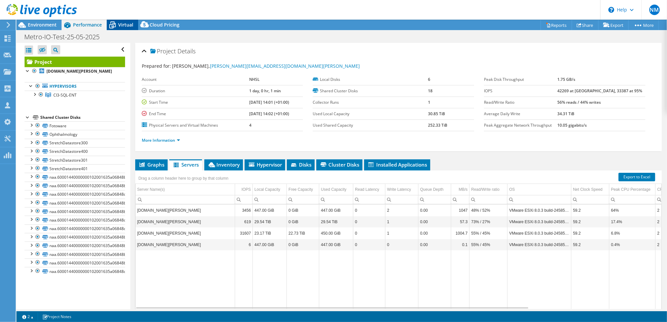
click at [118, 25] on span "Virtual" at bounding box center [125, 25] width 15 height 6
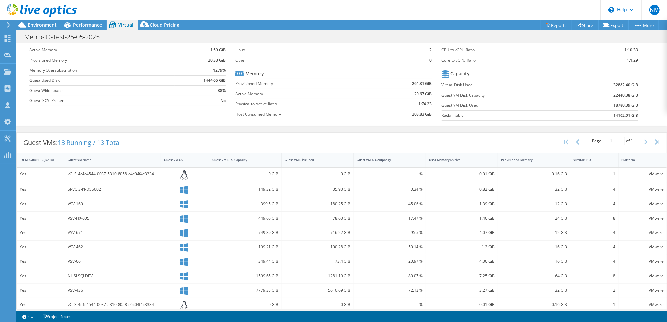
scroll to position [38, 0]
click at [4, 37] on icon at bounding box center [8, 38] width 8 height 6
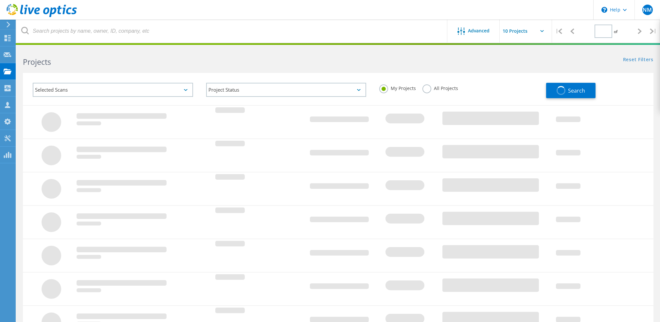
type input "3"
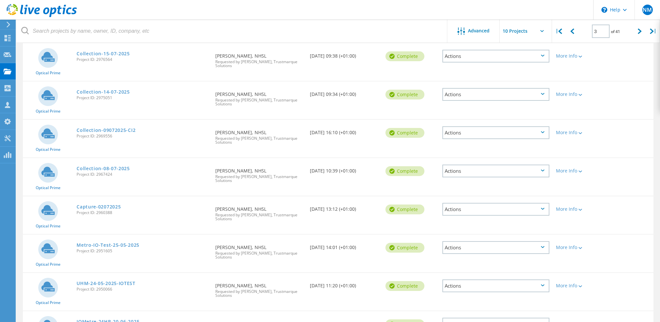
scroll to position [131, 0]
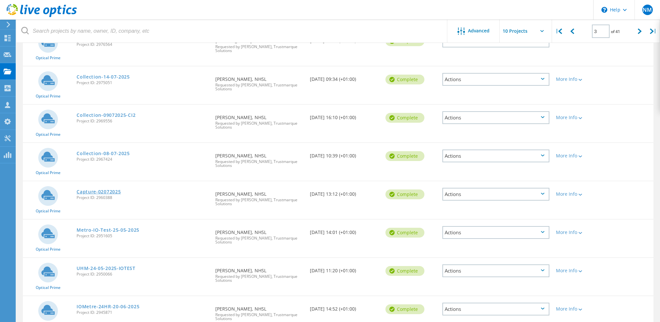
click at [112, 190] on link "Capture-02072025" at bounding box center [99, 192] width 44 height 5
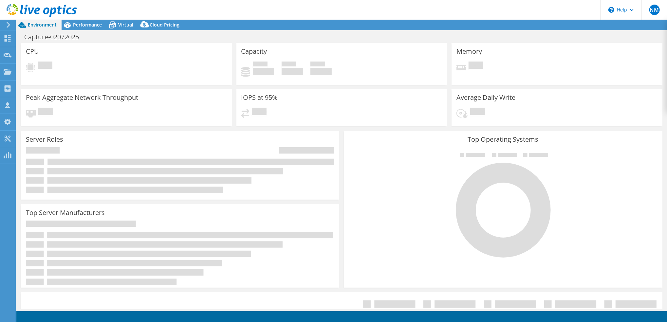
select select "EULondon"
select select "GBP"
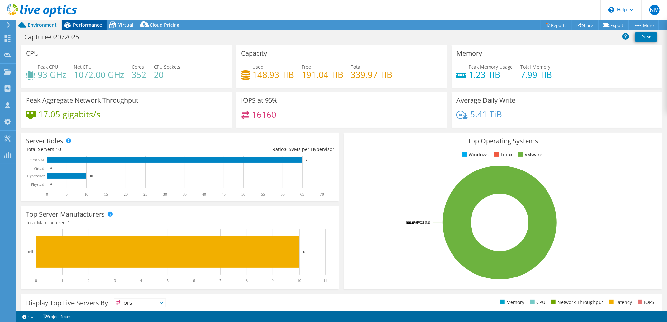
click at [86, 22] on span "Performance" at bounding box center [87, 25] width 29 height 6
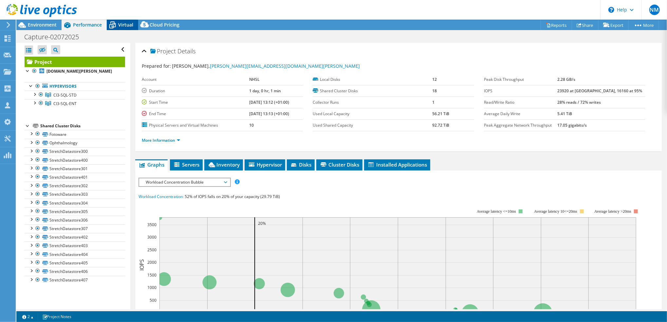
click at [124, 26] on span "Virtual" at bounding box center [125, 25] width 15 height 6
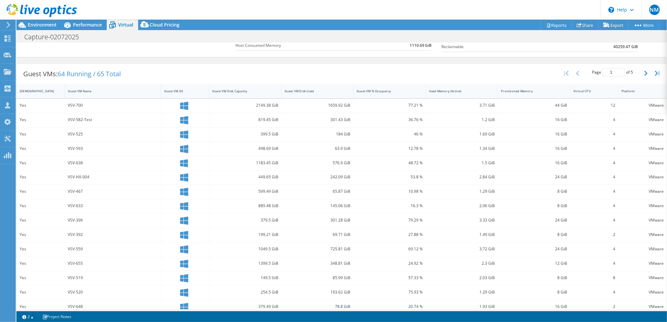
scroll to position [116, 0]
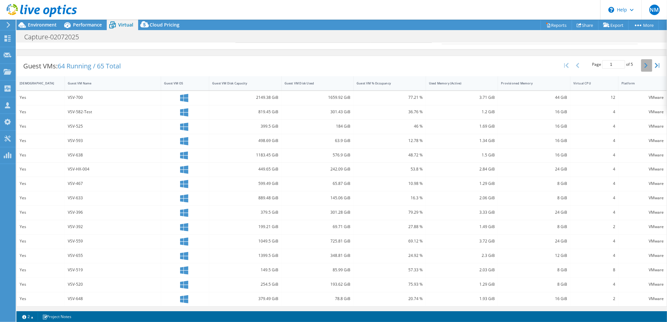
click at [643, 64] on button "button" at bounding box center [646, 65] width 11 height 12
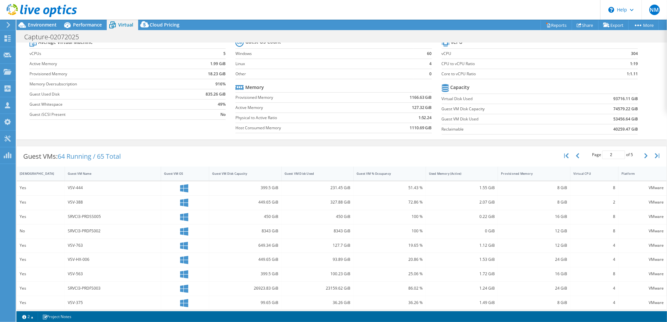
scroll to position [0, 0]
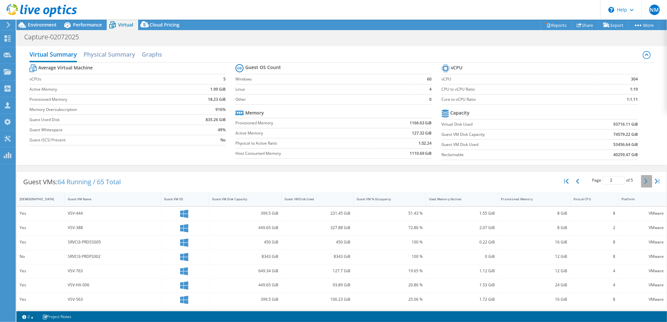
click at [643, 179] on button "button" at bounding box center [646, 181] width 11 height 12
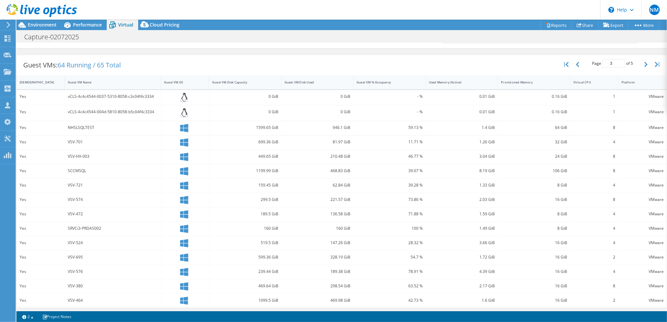
scroll to position [118, 0]
click at [641, 61] on button "button" at bounding box center [646, 63] width 11 height 12
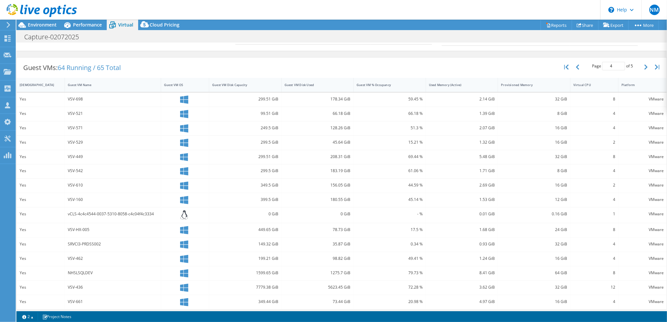
scroll to position [117, 0]
click at [644, 62] on icon "button" at bounding box center [645, 64] width 3 height 5
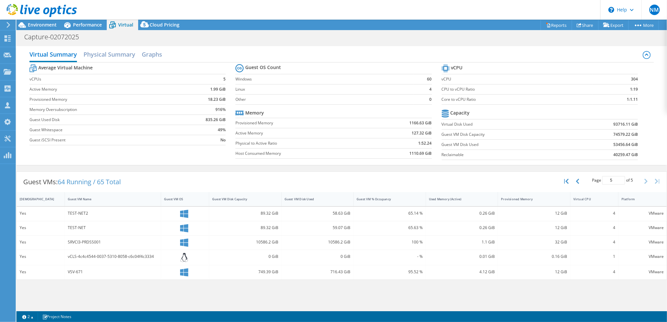
scroll to position [24, 0]
click at [579, 180] on button "button" at bounding box center [578, 181] width 11 height 12
type input "4"
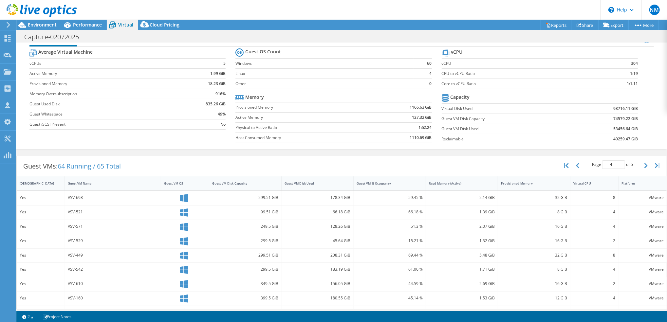
scroll to position [0, 0]
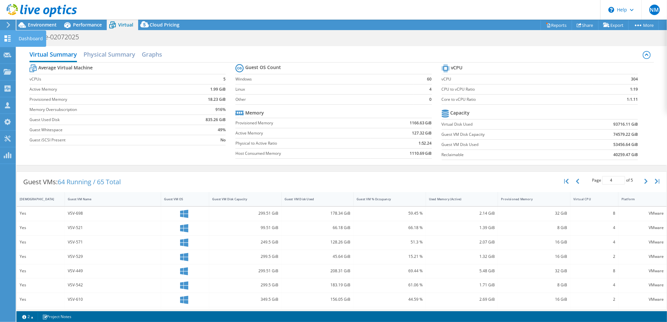
click at [5, 40] on use at bounding box center [8, 38] width 6 height 6
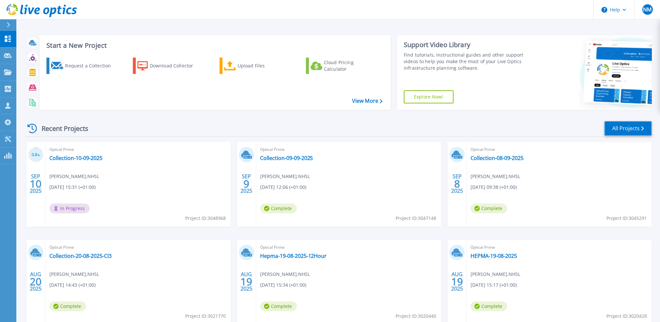
click at [625, 124] on link "All Projects" at bounding box center [628, 128] width 47 height 15
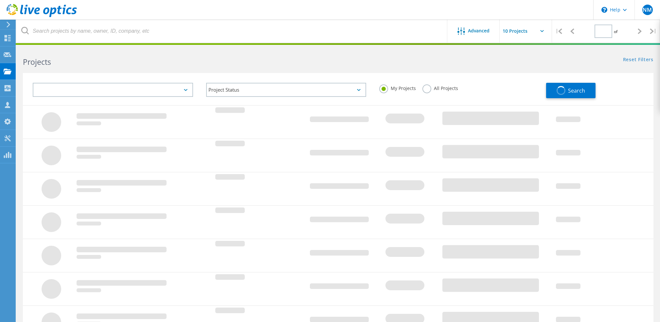
type input "3"
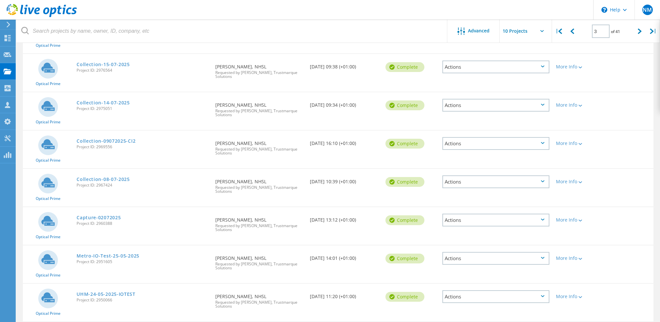
scroll to position [131, 0]
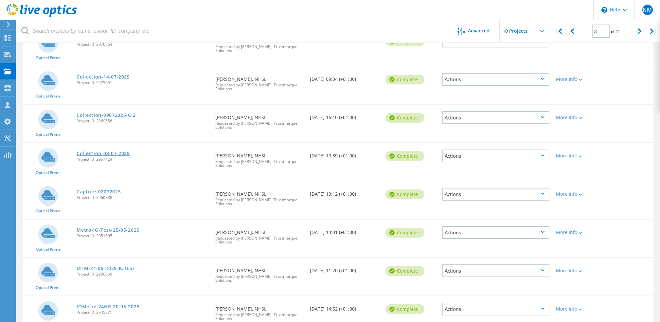
click at [94, 151] on link "Collection-08-07-2025" at bounding box center [103, 153] width 53 height 5
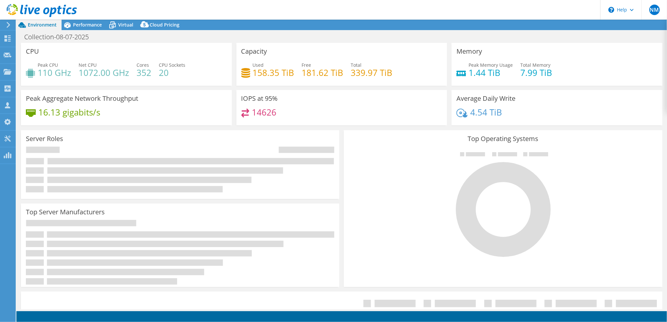
select select "EULondon"
select select "GBP"
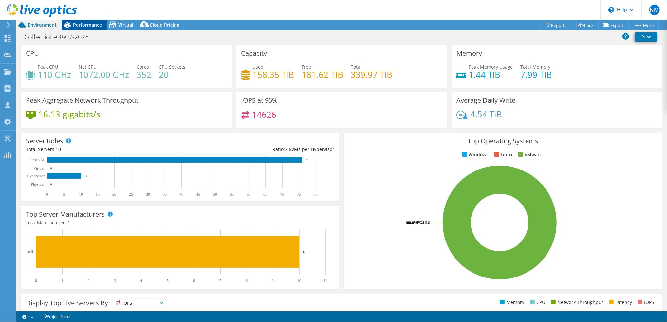
click at [84, 23] on span "Performance" at bounding box center [87, 25] width 29 height 6
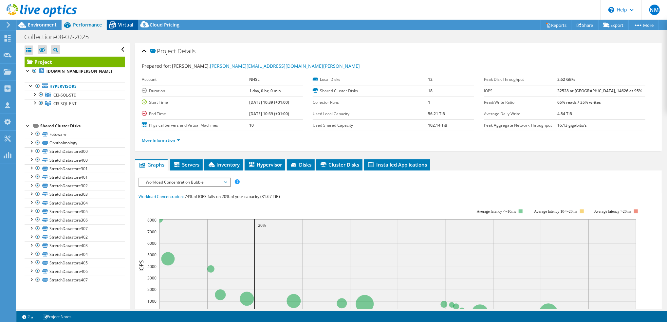
click at [127, 22] on span "Virtual" at bounding box center [125, 25] width 15 height 6
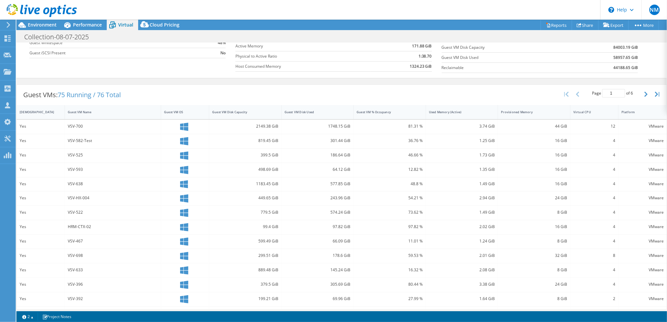
scroll to position [116, 0]
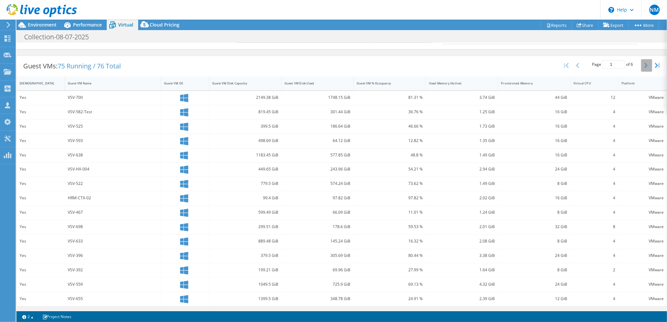
click at [641, 64] on button "button" at bounding box center [646, 65] width 11 height 12
click at [641, 67] on button "button" at bounding box center [646, 65] width 11 height 12
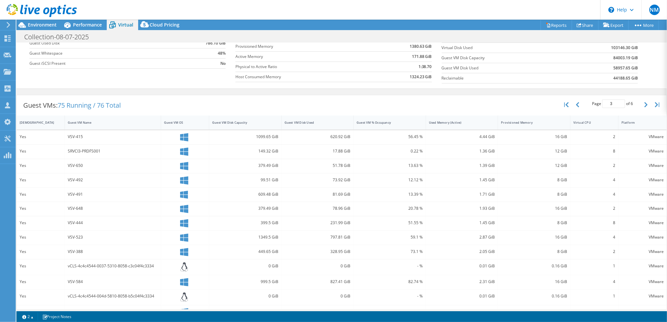
scroll to position [118, 0]
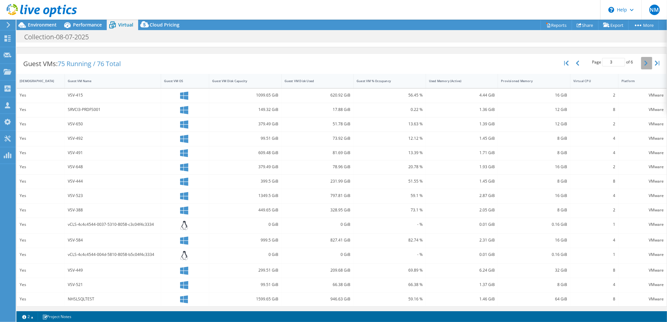
click at [641, 66] on button "button" at bounding box center [646, 63] width 11 height 12
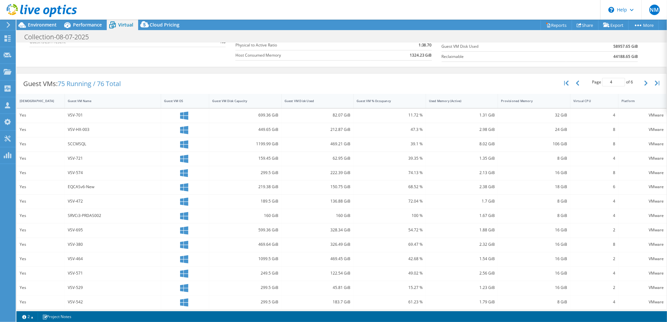
scroll to position [116, 0]
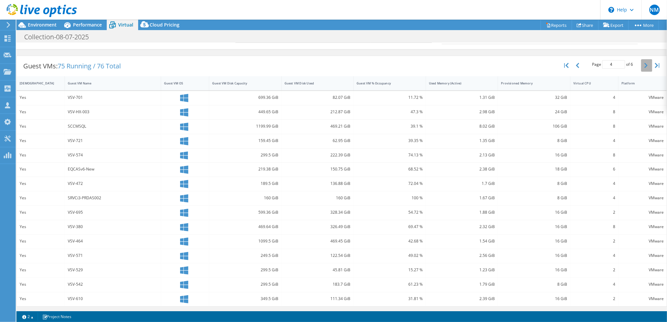
click at [644, 65] on icon "button" at bounding box center [645, 65] width 3 height 5
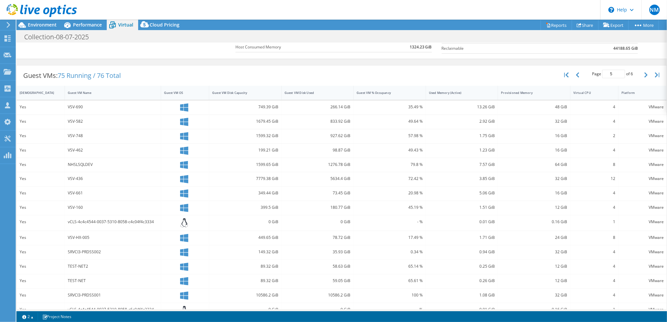
scroll to position [118, 0]
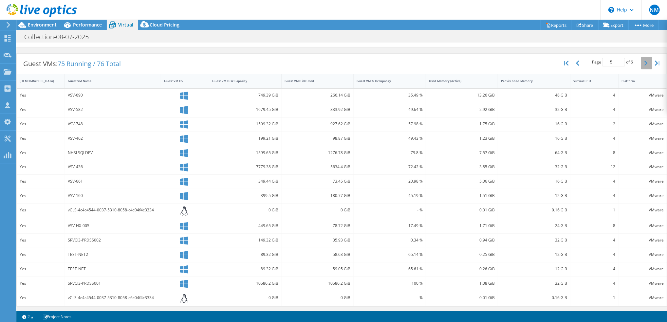
click at [644, 62] on icon "button" at bounding box center [645, 63] width 3 height 5
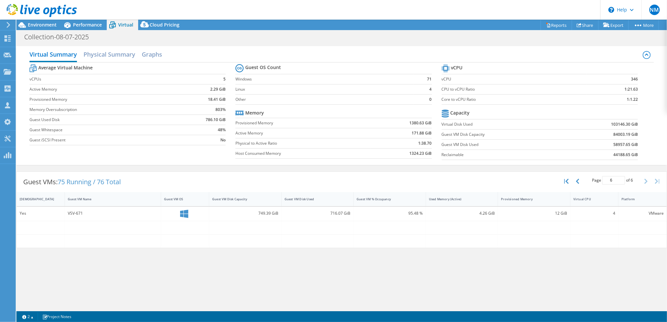
scroll to position [0, 0]
click at [573, 184] on button "button" at bounding box center [578, 181] width 11 height 12
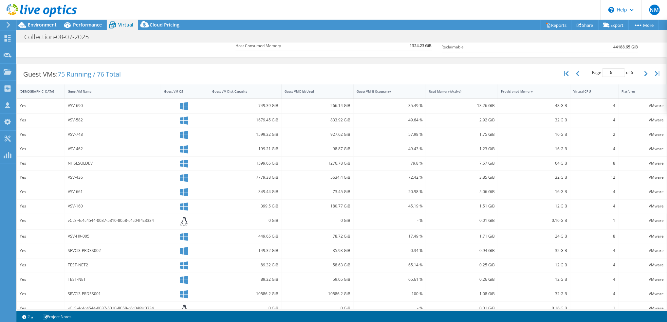
scroll to position [118, 0]
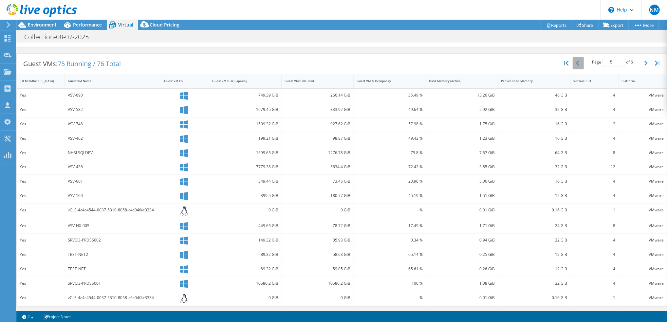
click at [573, 60] on button "button" at bounding box center [578, 63] width 11 height 12
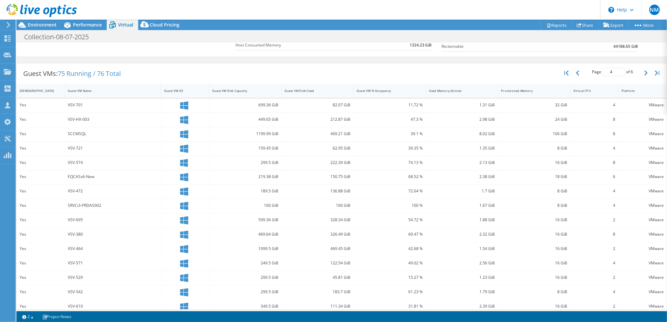
scroll to position [116, 0]
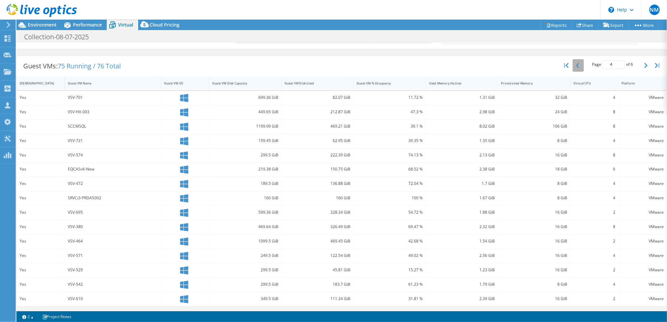
click at [576, 63] on icon "button" at bounding box center [577, 65] width 3 height 5
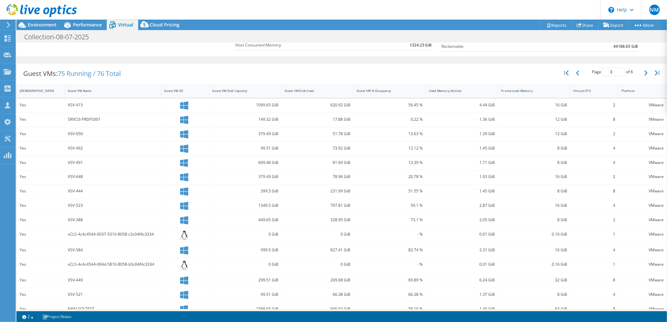
scroll to position [118, 0]
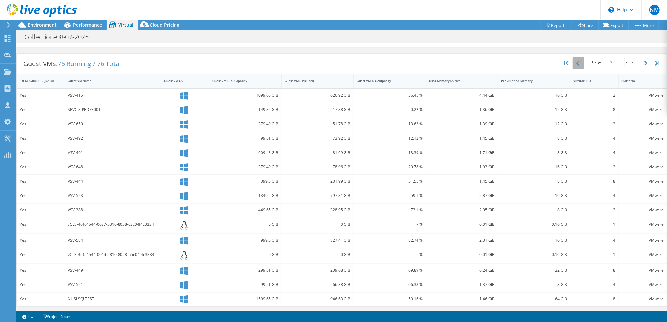
click at [576, 62] on icon "button" at bounding box center [577, 63] width 3 height 5
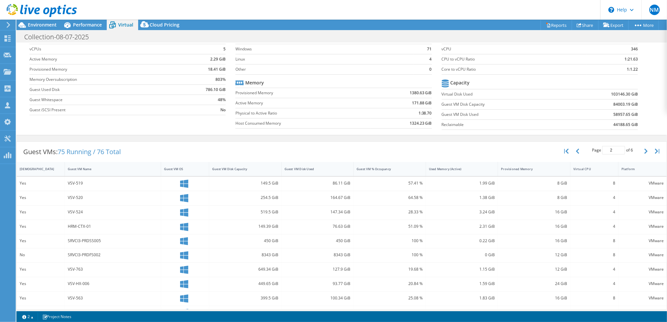
scroll to position [29, 0]
click at [574, 153] on button "button" at bounding box center [578, 152] width 11 height 12
type input "1"
click at [11, 36] on icon at bounding box center [8, 38] width 8 height 6
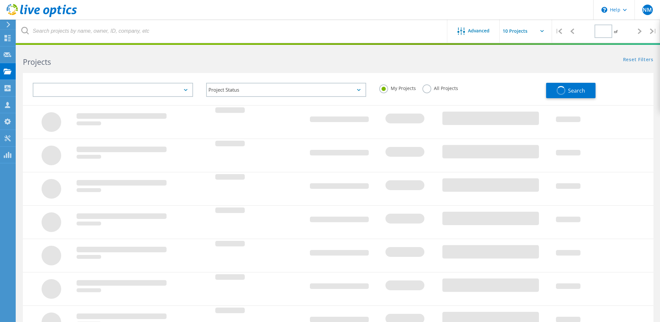
type input "3"
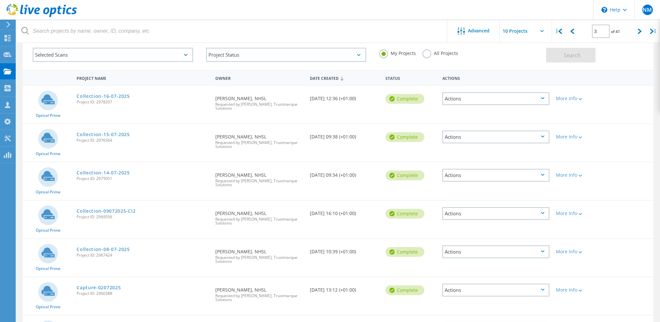
scroll to position [87, 0]
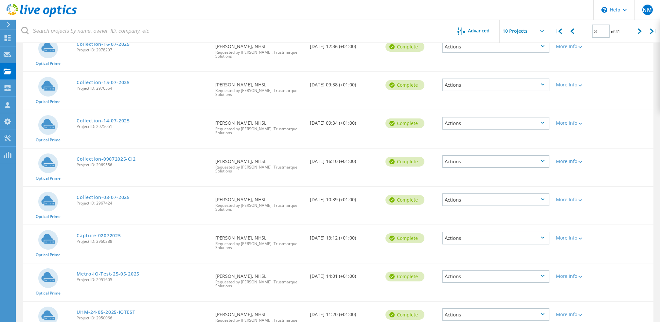
click at [111, 157] on link "Collection-09072025-CI2" at bounding box center [106, 159] width 59 height 5
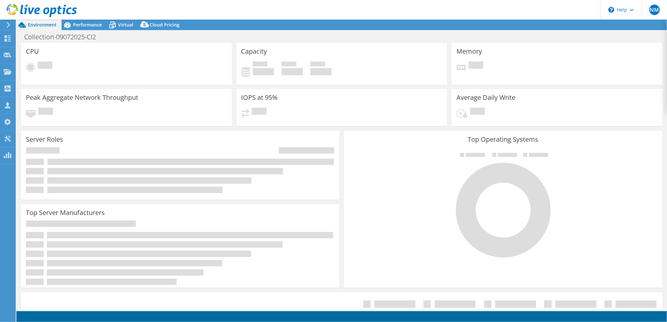
select select "EULondon"
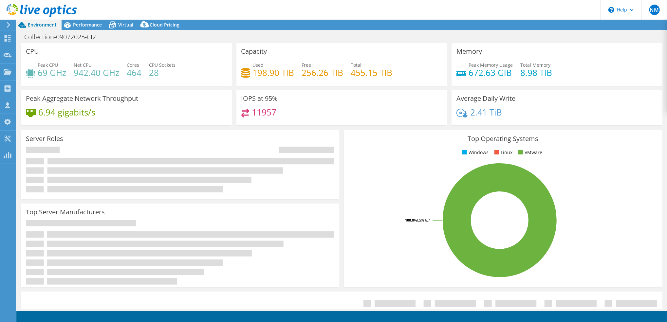
select select "EULondon"
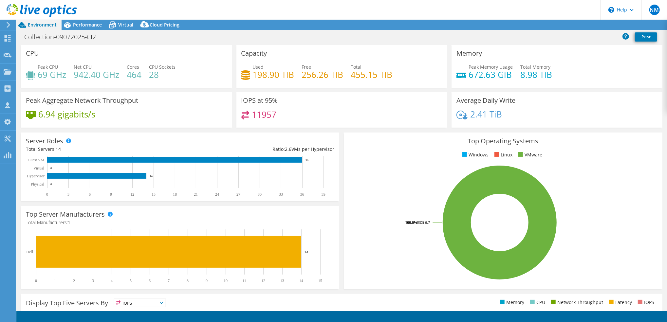
select select "GBP"
click at [86, 26] on span "Performance" at bounding box center [87, 25] width 29 height 6
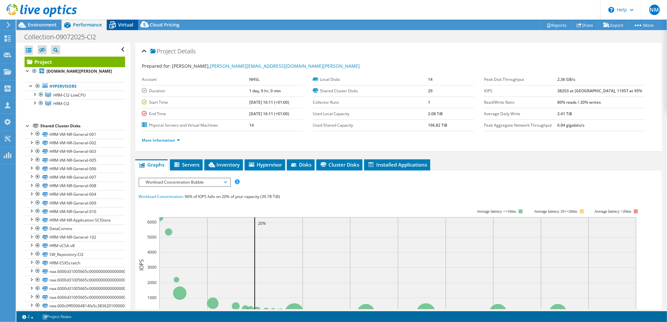
click at [126, 25] on span "Virtual" at bounding box center [125, 25] width 15 height 6
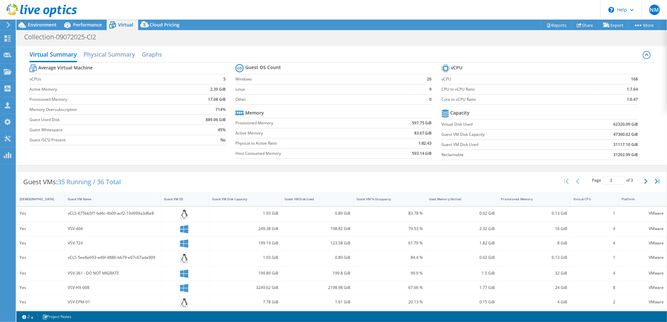
scroll to position [155, 0]
click at [82, 26] on span "Performance" at bounding box center [87, 25] width 29 height 6
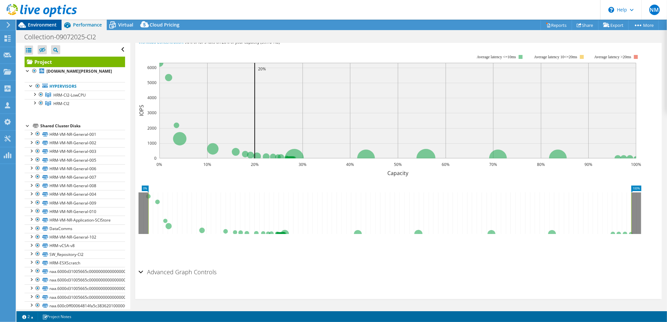
click at [42, 23] on span "Environment" at bounding box center [42, 25] width 29 height 6
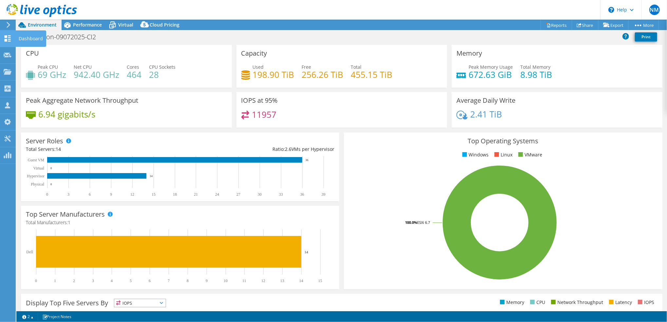
click at [9, 37] on use at bounding box center [8, 38] width 6 height 6
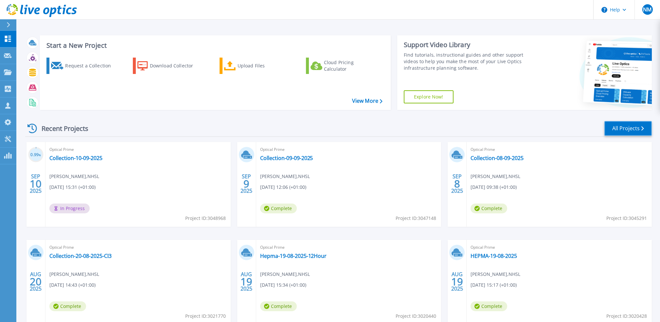
click at [619, 125] on link "All Projects" at bounding box center [628, 128] width 47 height 15
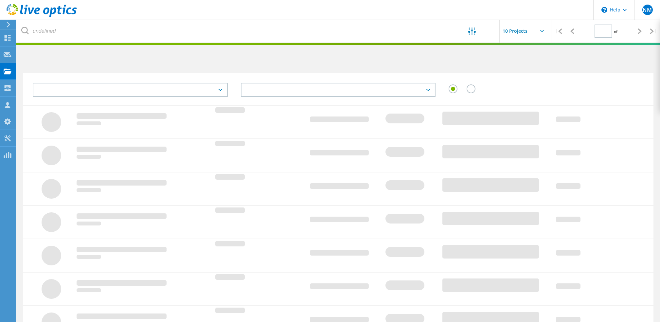
type input "3"
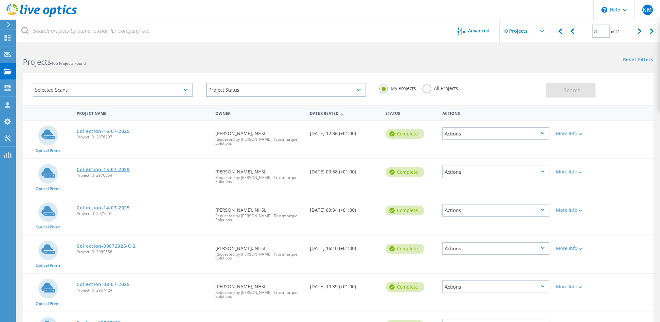
click at [98, 168] on link "Collection-15-07-2025" at bounding box center [103, 169] width 53 height 5
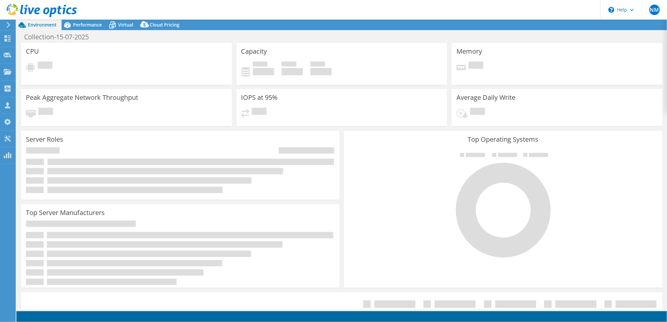
select select "USD"
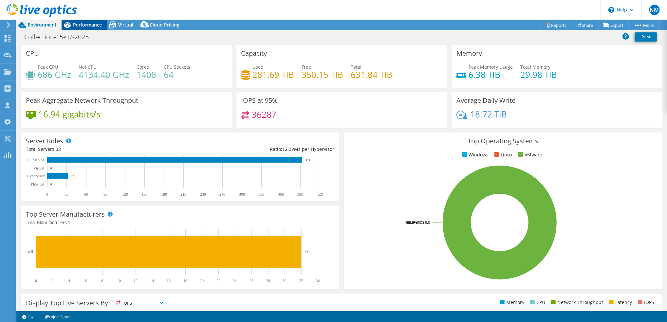
click at [86, 26] on span "Performance" at bounding box center [87, 25] width 29 height 6
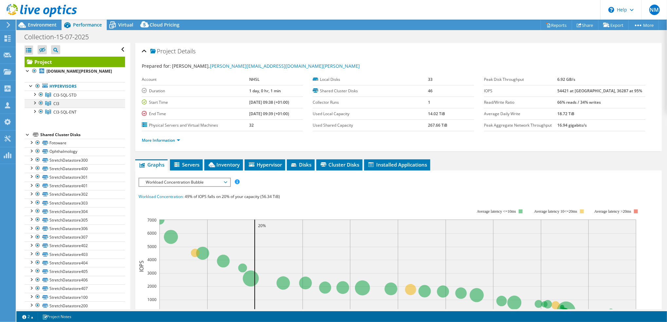
click at [39, 107] on div at bounding box center [41, 103] width 7 height 8
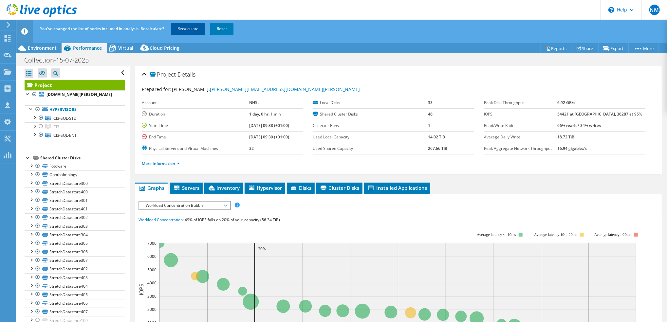
click at [190, 31] on link "Recalculate" at bounding box center [188, 29] width 34 height 12
click at [125, 47] on span "Virtual" at bounding box center [125, 48] width 15 height 6
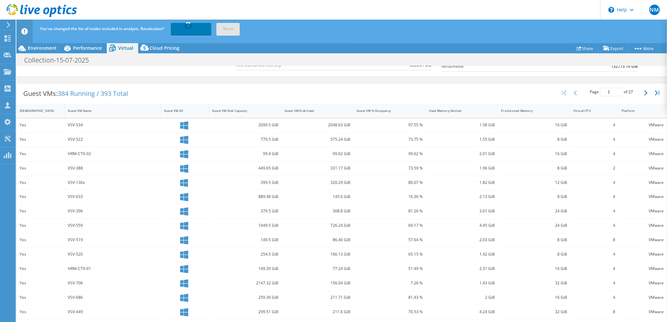
scroll to position [116, 0]
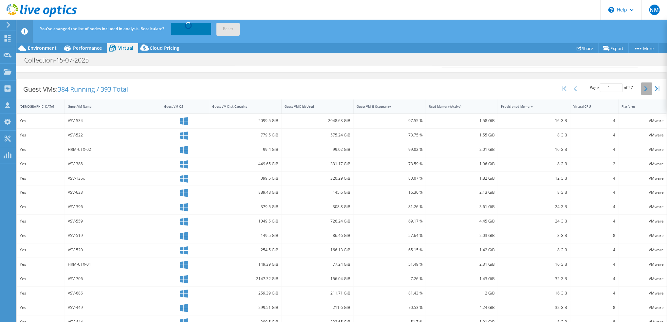
click at [644, 90] on icon "button" at bounding box center [645, 88] width 3 height 5
click at [644, 88] on icon "button" at bounding box center [645, 88] width 3 height 5
click at [88, 47] on span "Performance" at bounding box center [87, 48] width 29 height 6
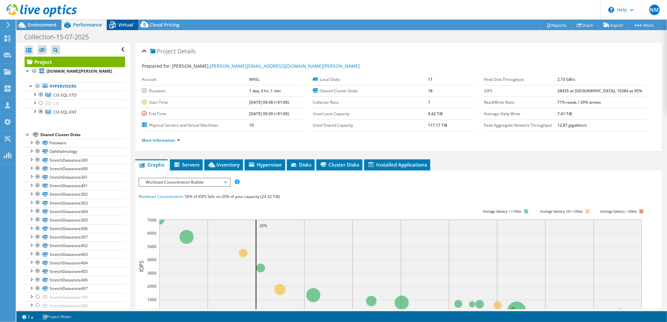
click at [123, 26] on span "Virtual" at bounding box center [125, 25] width 15 height 6
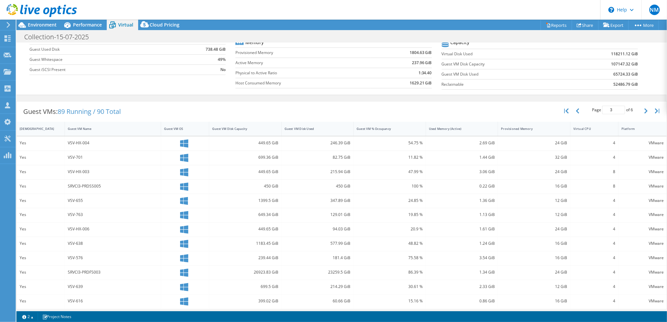
scroll to position [116, 0]
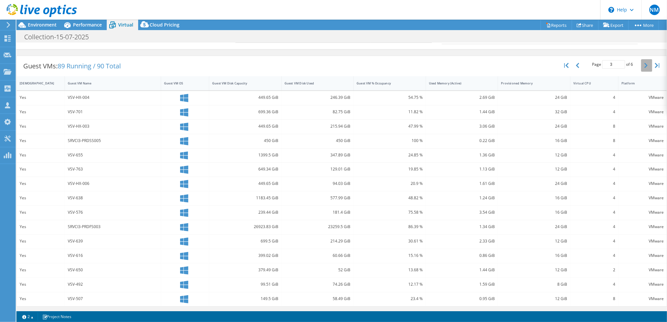
click at [644, 65] on icon "button" at bounding box center [645, 65] width 3 height 5
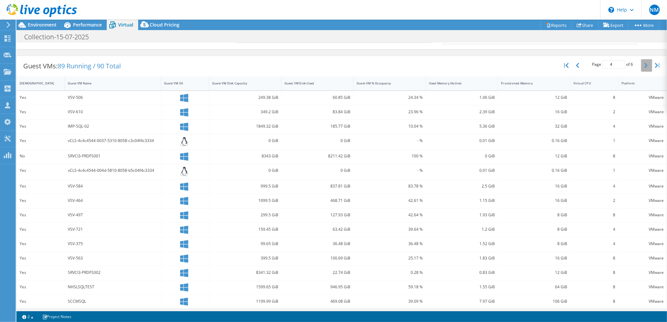
click at [644, 65] on icon "button" at bounding box center [645, 65] width 3 height 5
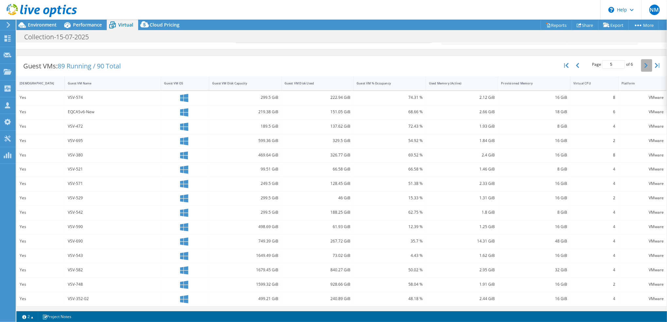
click at [644, 65] on icon "button" at bounding box center [645, 65] width 3 height 5
type input "6"
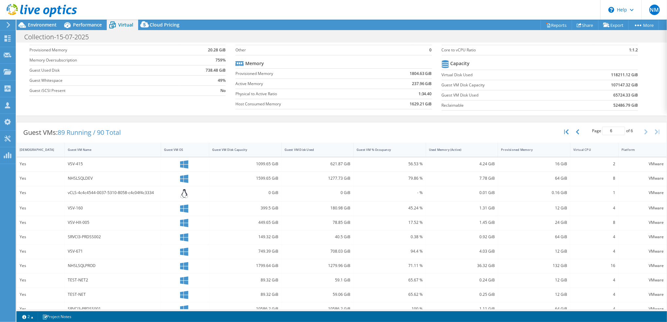
scroll to position [118, 0]
